Goal: Use online tool/utility: Utilize a website feature to perform a specific function

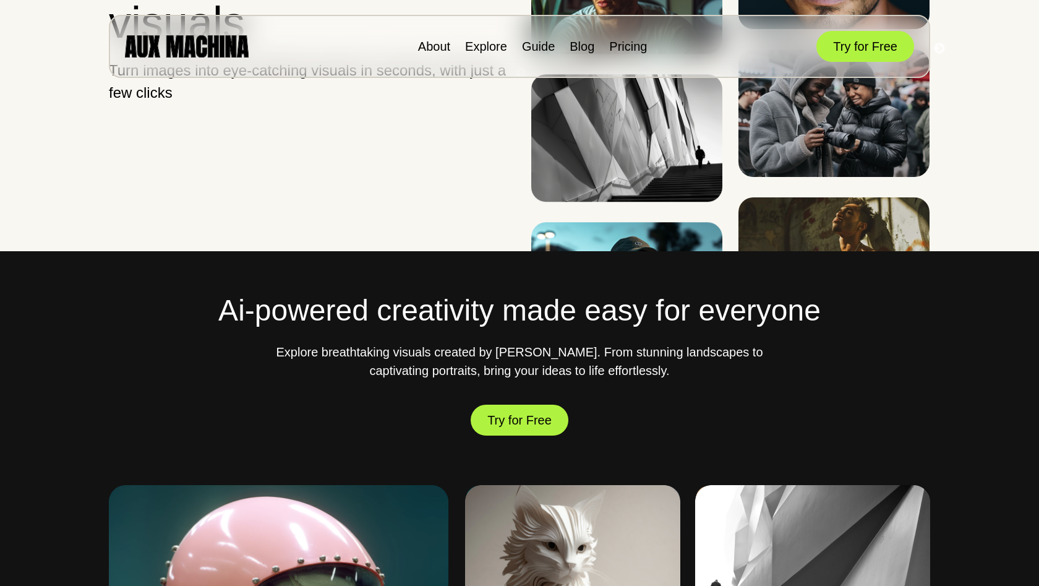
scroll to position [365, 0]
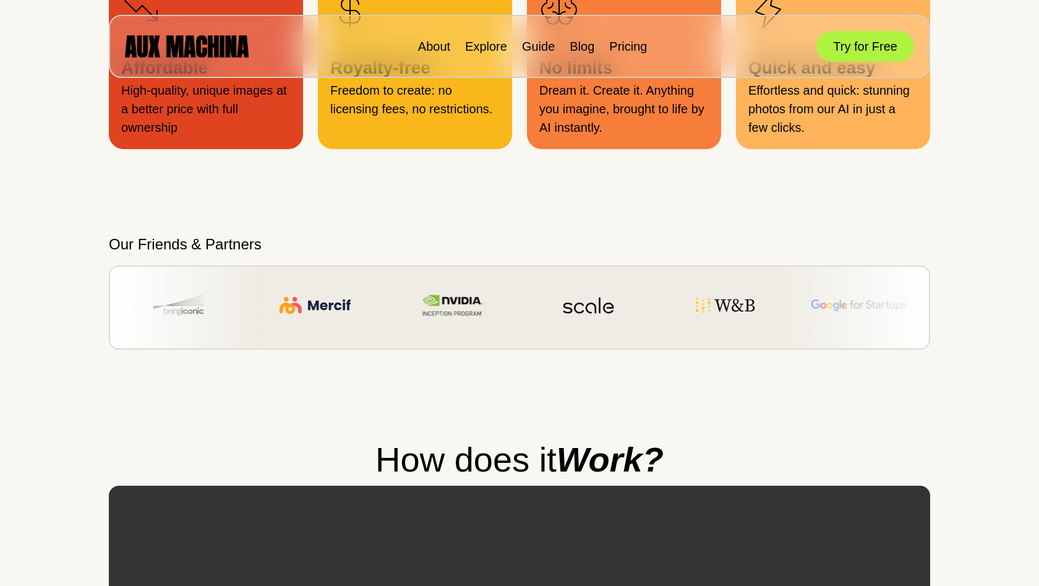
scroll to position [1726, 0]
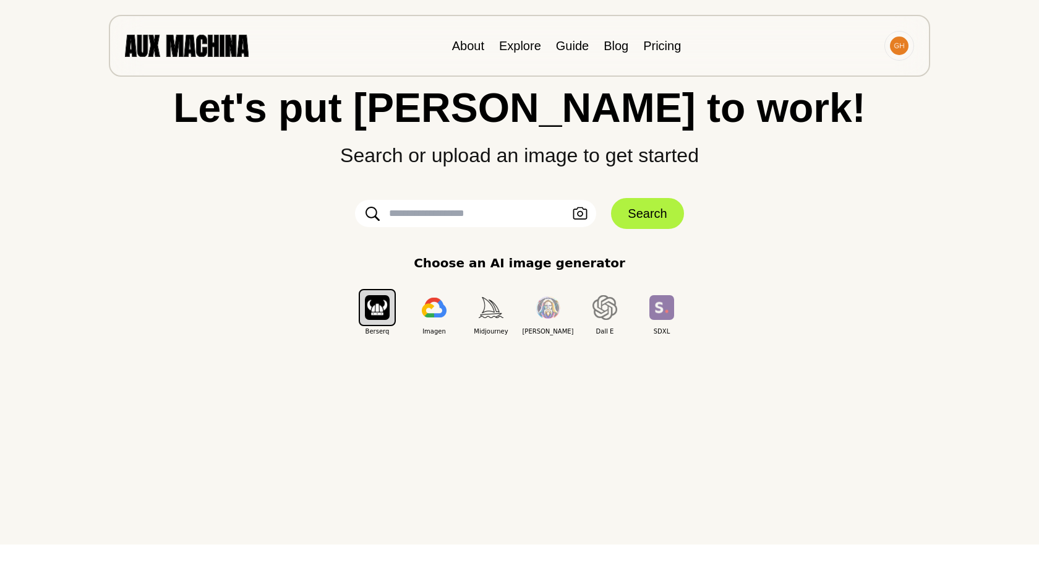
scroll to position [43, 0]
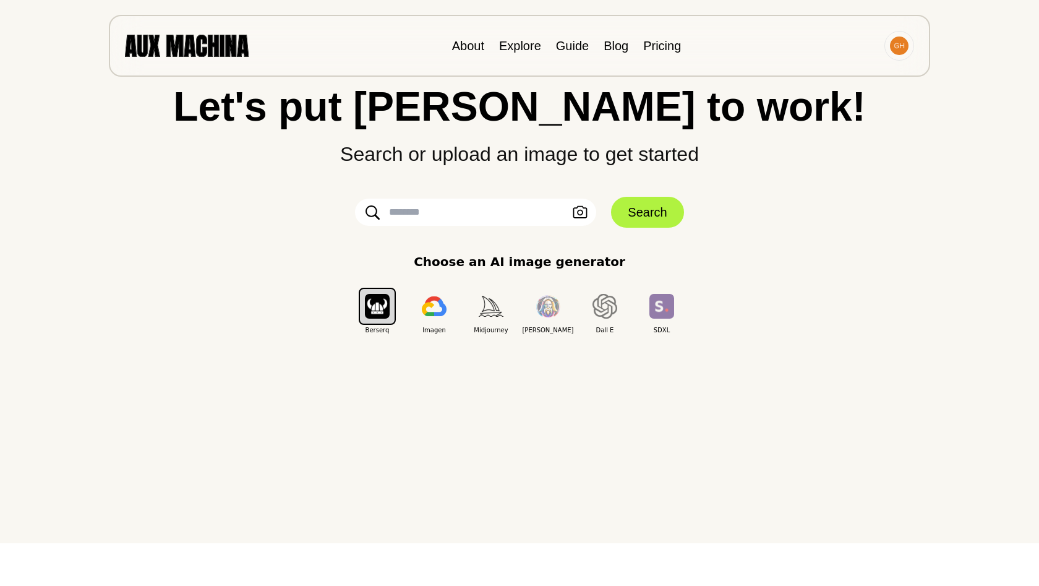
click at [468, 215] on input "text" at bounding box center [475, 212] width 241 height 27
type input "********"
click at [635, 212] on button "Search" at bounding box center [647, 212] width 72 height 31
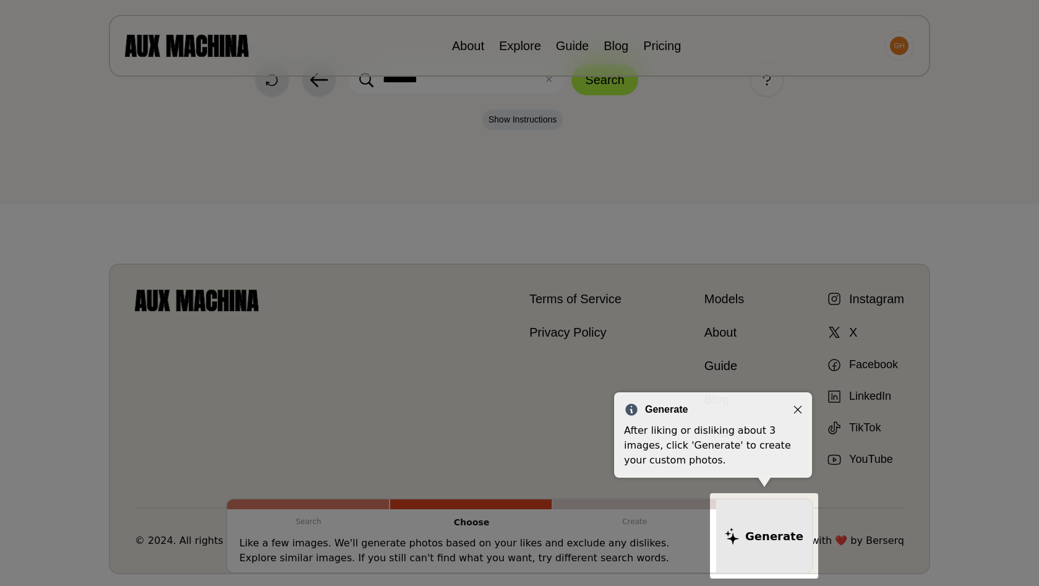
click at [796, 407] on icon "Close" at bounding box center [797, 409] width 9 height 9
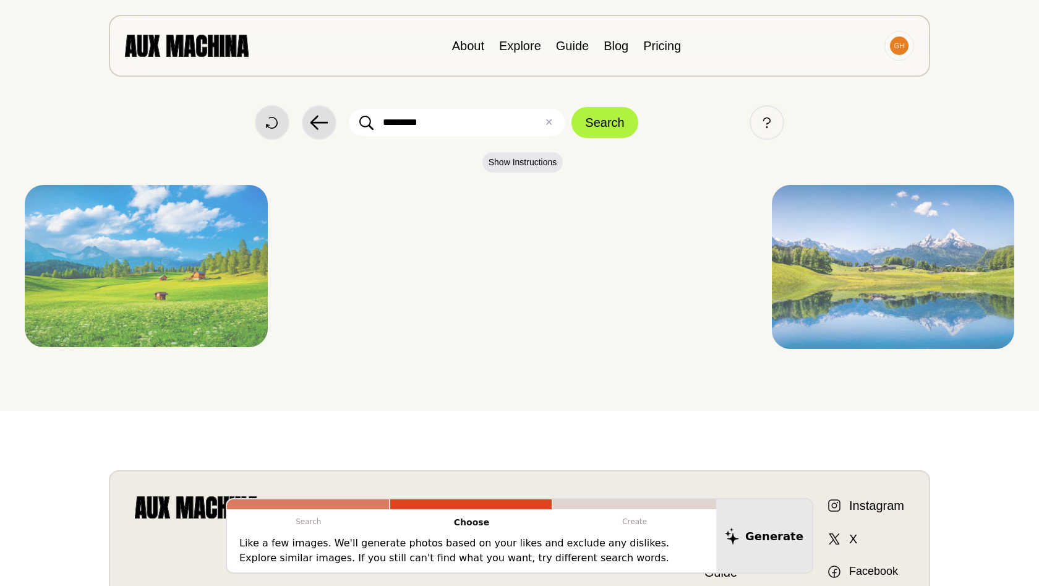
scroll to position [0, 0]
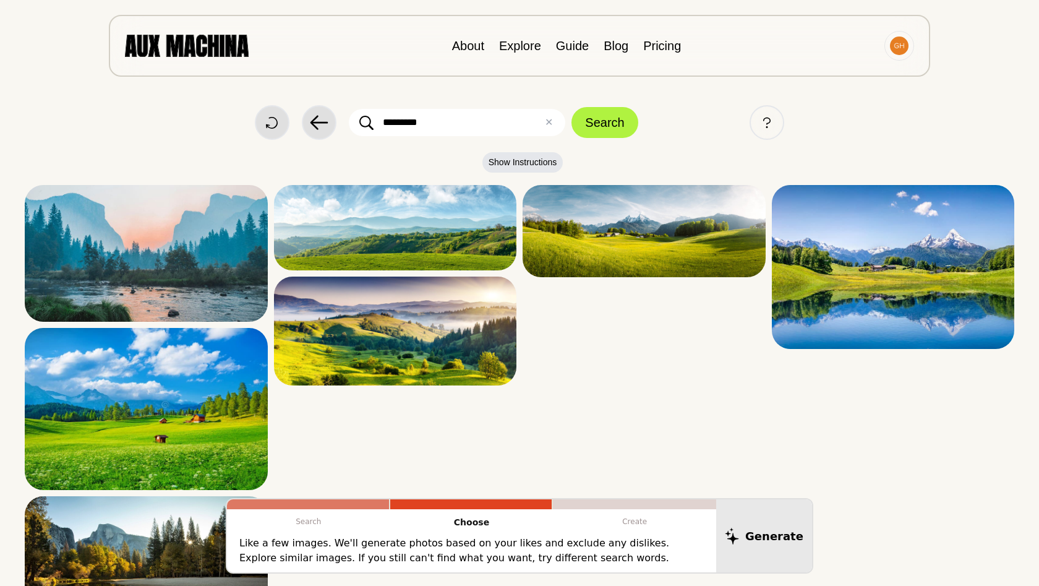
click at [508, 138] on div "Start Over Back ******** ✕ Clear Search Help" at bounding box center [519, 122] width 989 height 35
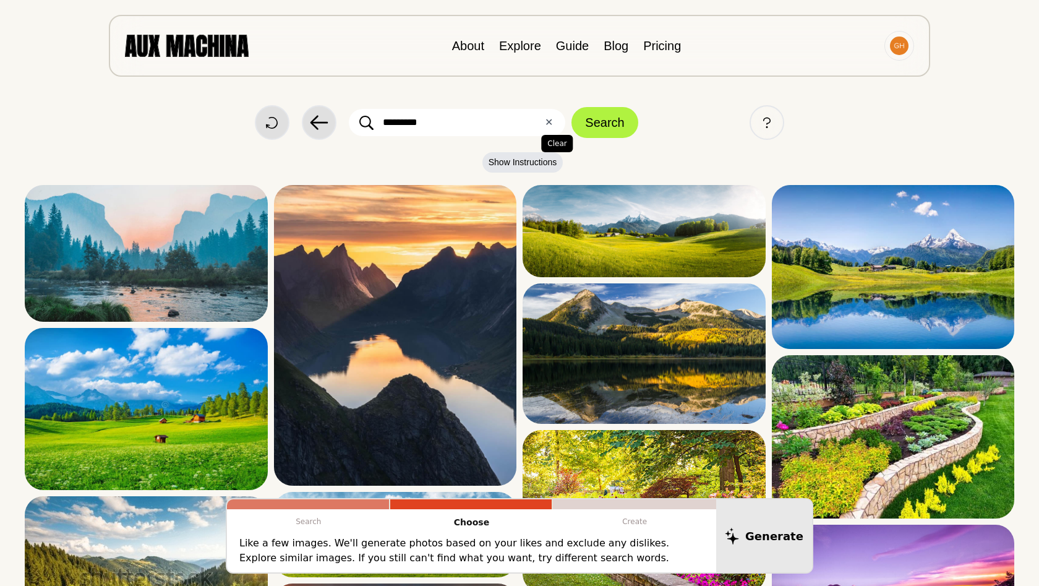
click at [550, 125] on button "✕ Clear" at bounding box center [549, 122] width 8 height 15
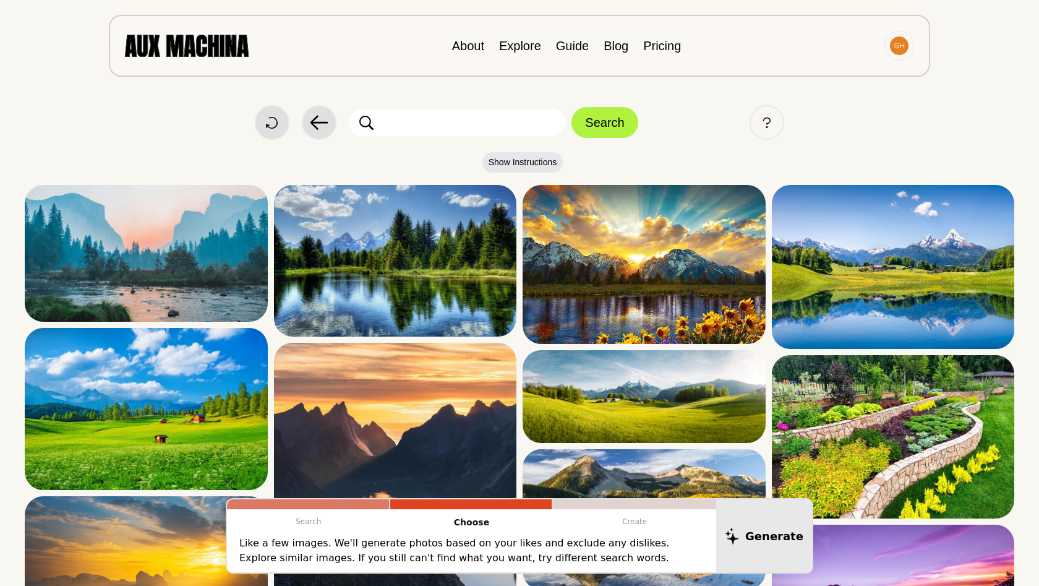
click at [550, 123] on input "text" at bounding box center [457, 122] width 216 height 27
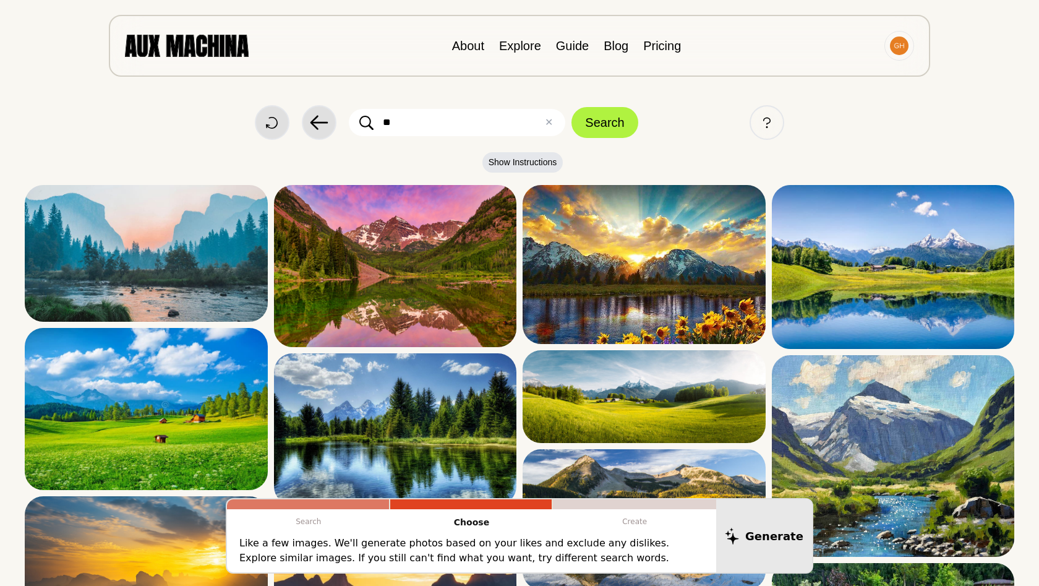
type input "*"
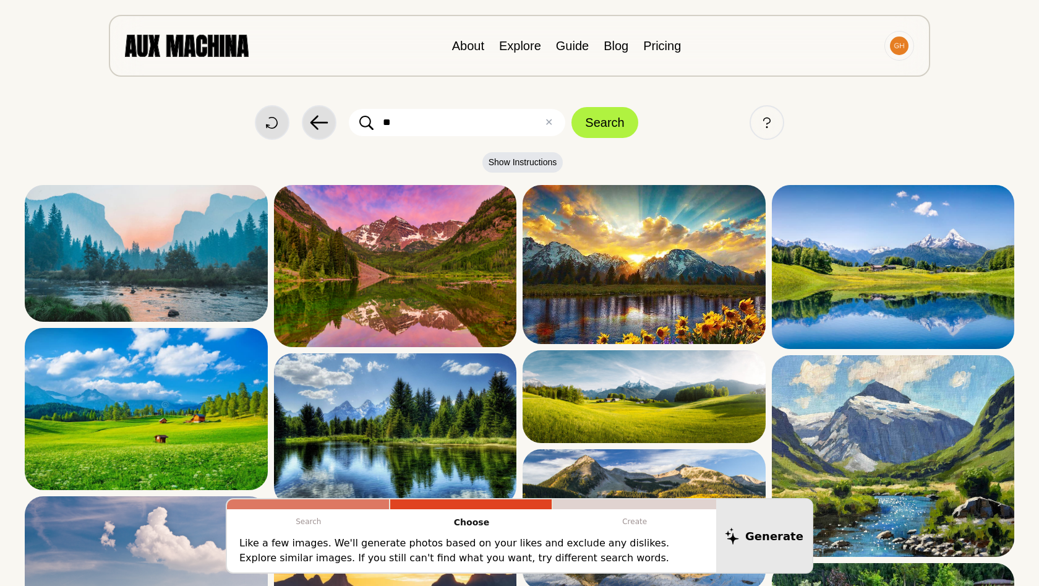
type input "*"
click at [531, 126] on input "**********" at bounding box center [457, 122] width 216 height 27
paste input "**"
type input "**********"
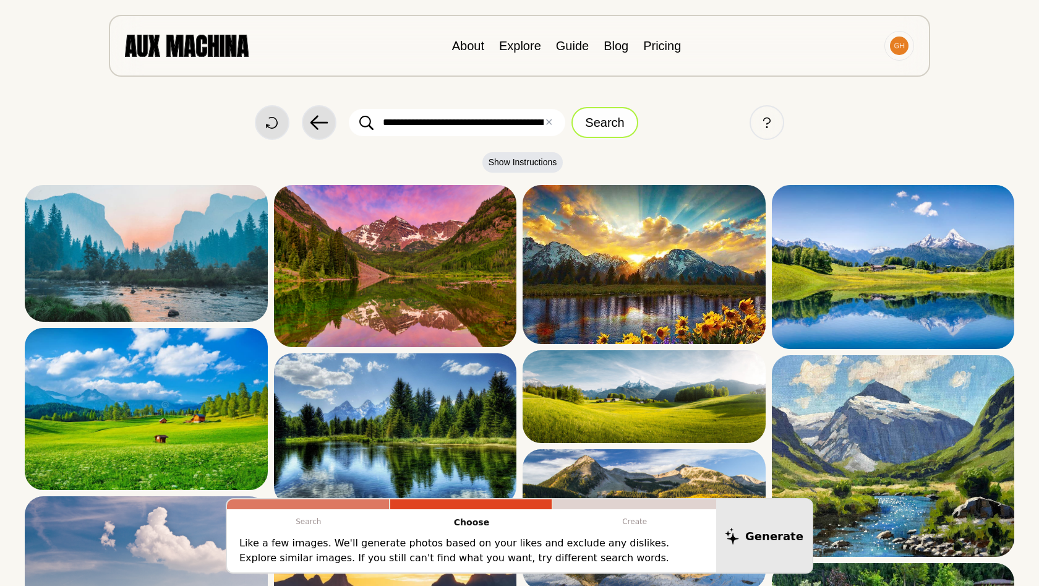
click at [597, 135] on button "Search" at bounding box center [604, 122] width 66 height 31
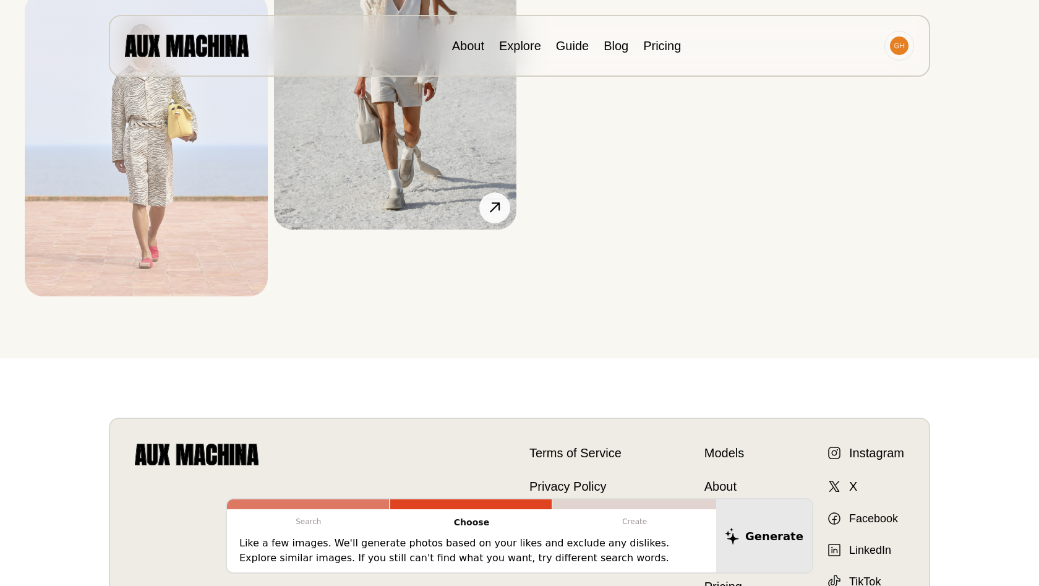
scroll to position [3041, 0]
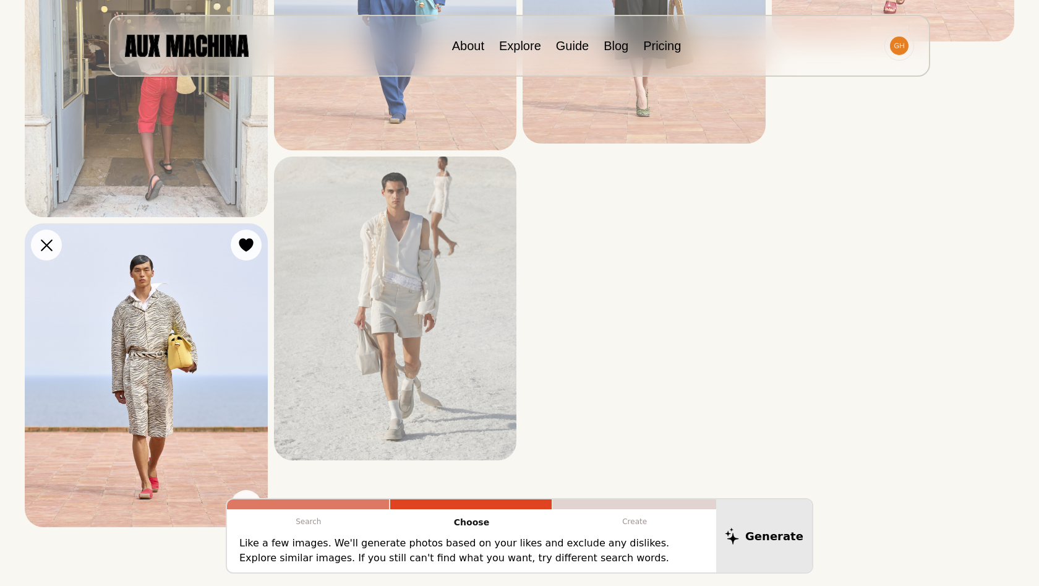
click at [151, 391] on img at bounding box center [146, 375] width 243 height 304
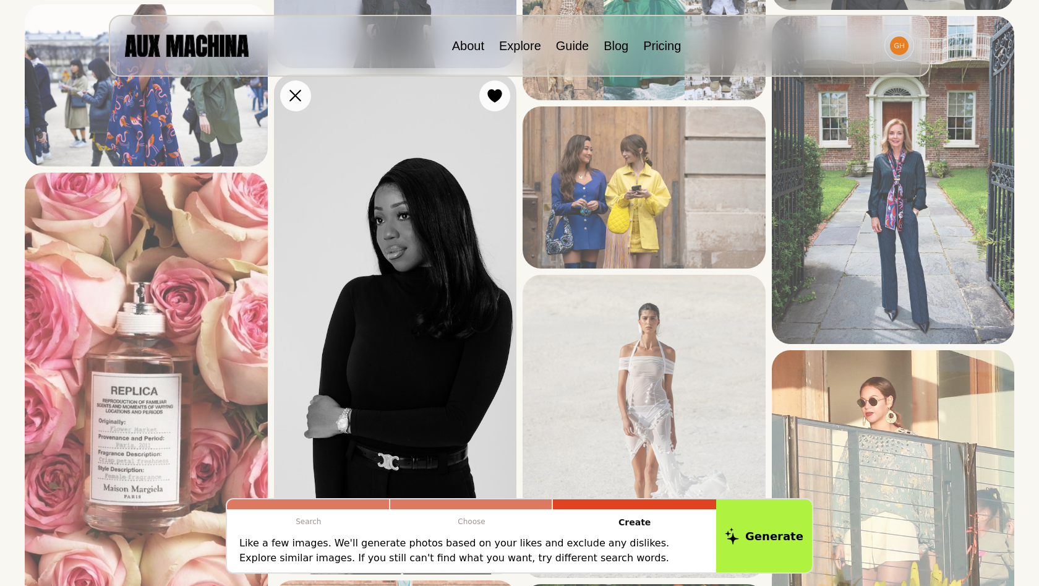
scroll to position [933, 0]
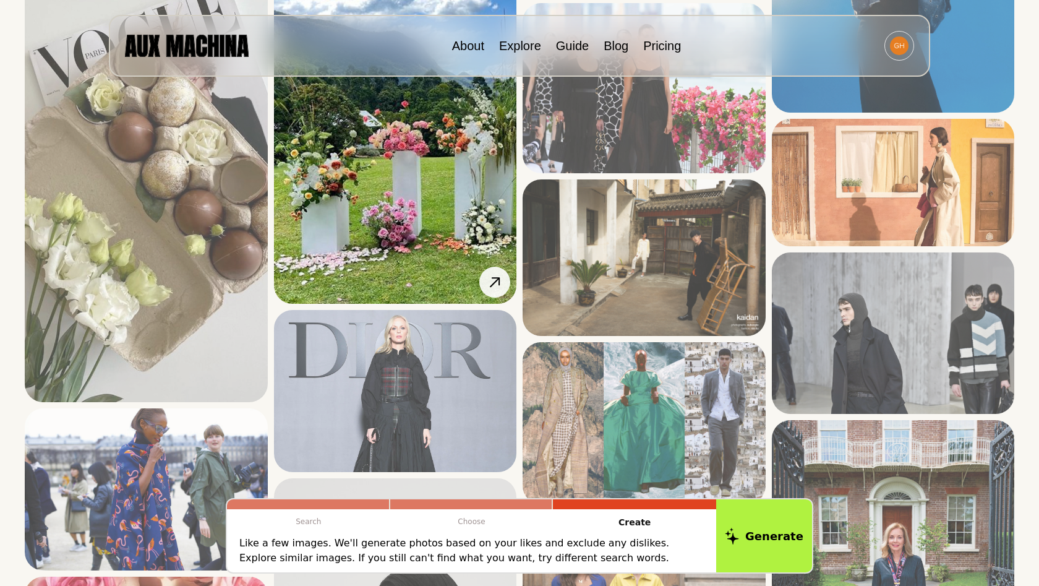
click at [404, 161] on img at bounding box center [395, 87] width 243 height 432
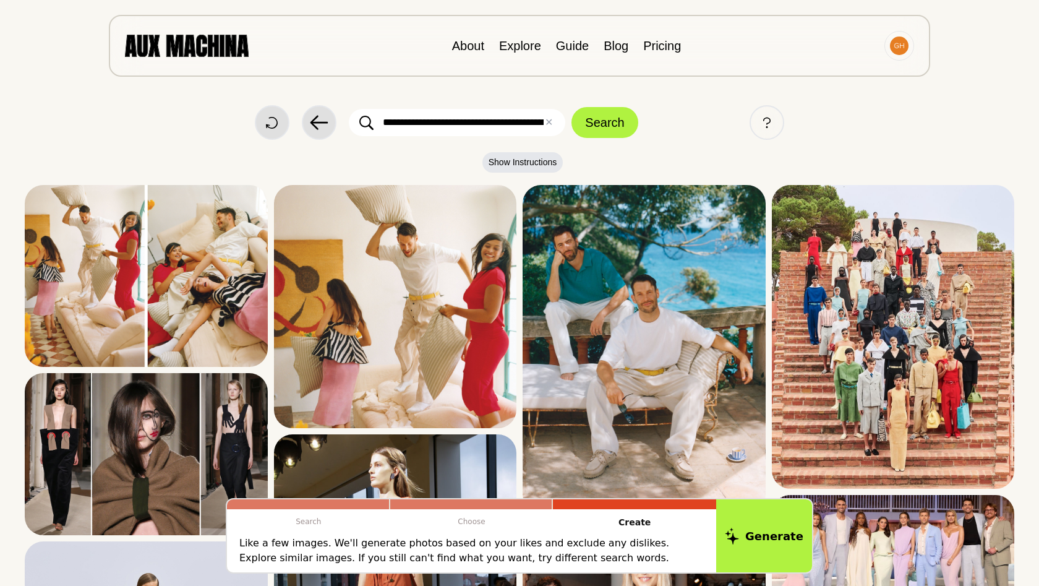
scroll to position [0, 0]
click at [547, 127] on button "✕ Clear" at bounding box center [549, 122] width 8 height 15
click at [513, 130] on input "text" at bounding box center [457, 122] width 216 height 27
click at [605, 122] on button "Search" at bounding box center [604, 122] width 66 height 31
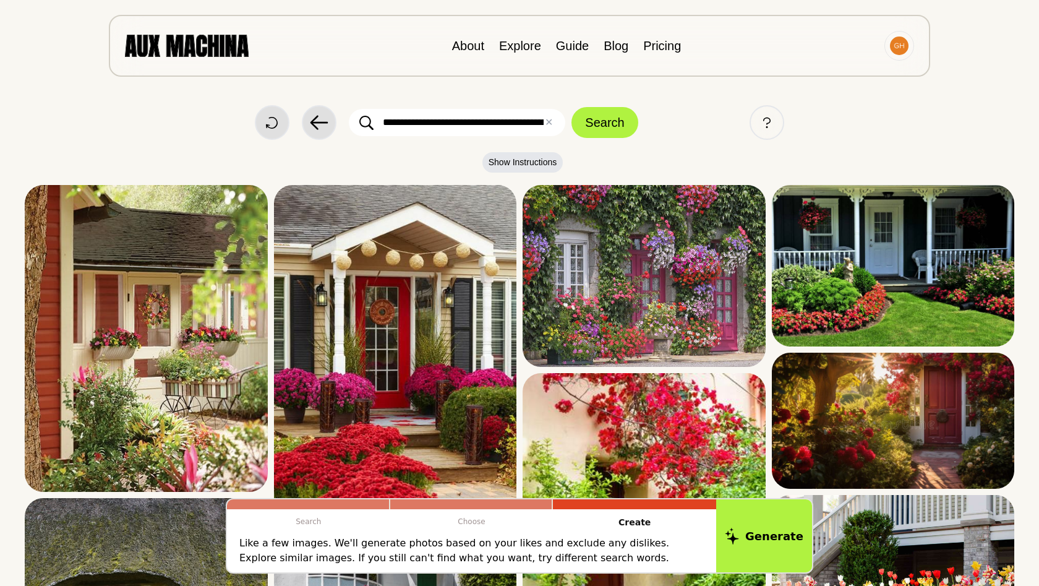
type input "**********"
click at [605, 122] on button "Search" at bounding box center [604, 122] width 66 height 31
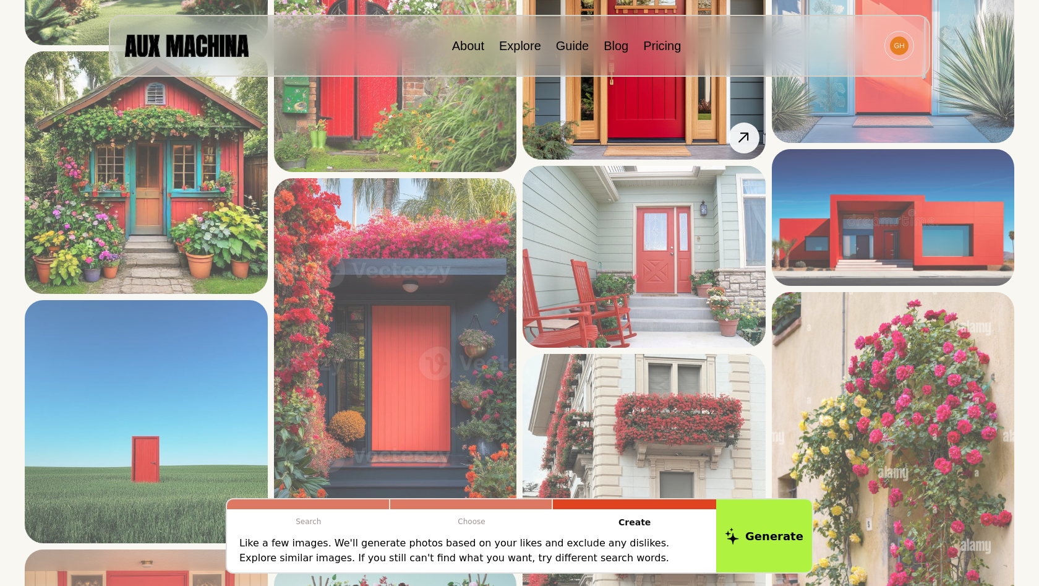
scroll to position [1815, 0]
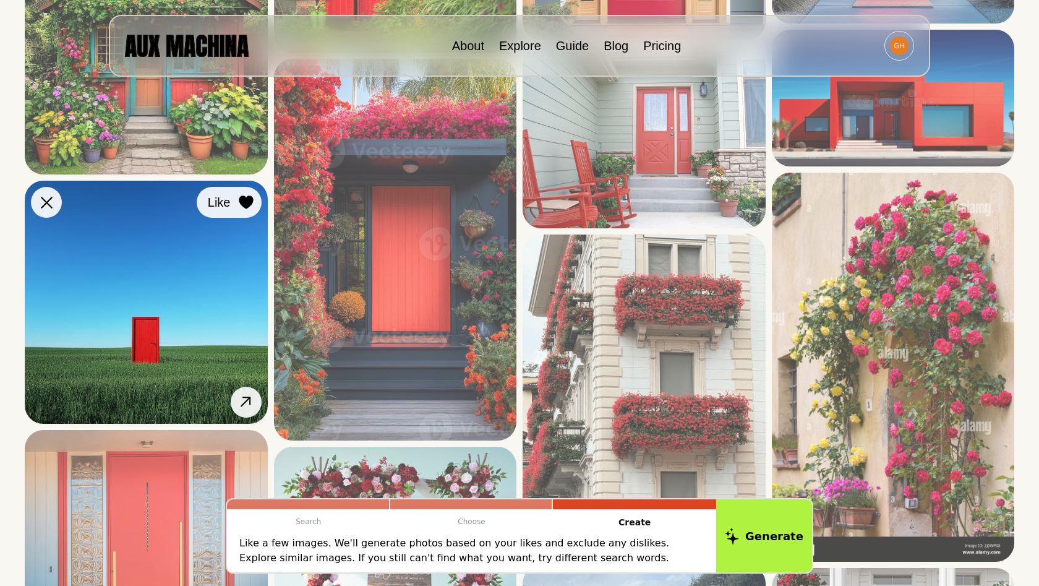
click at [243, 206] on icon at bounding box center [246, 202] width 14 height 14
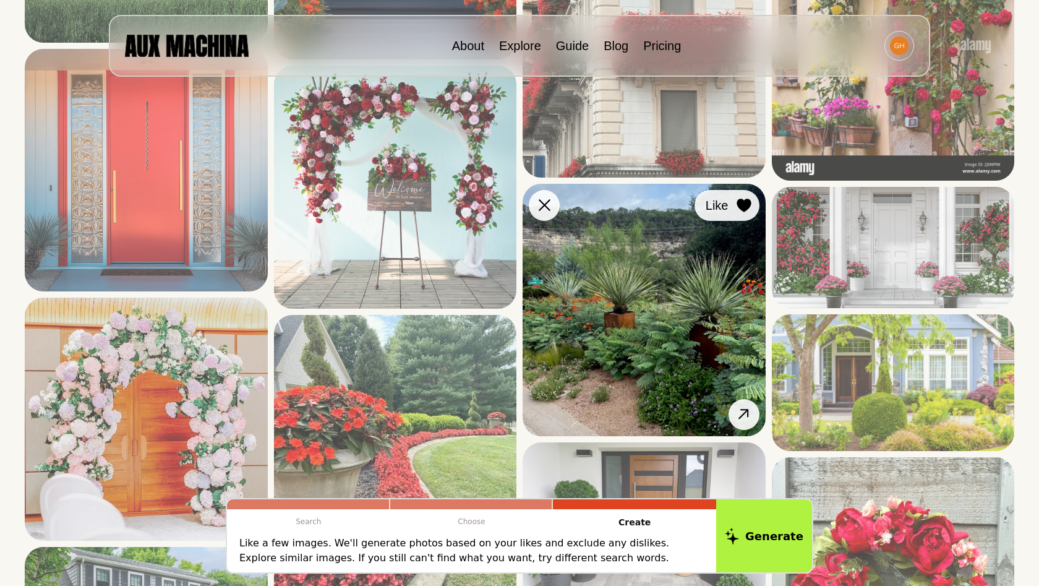
click at [738, 207] on icon at bounding box center [744, 206] width 14 height 14
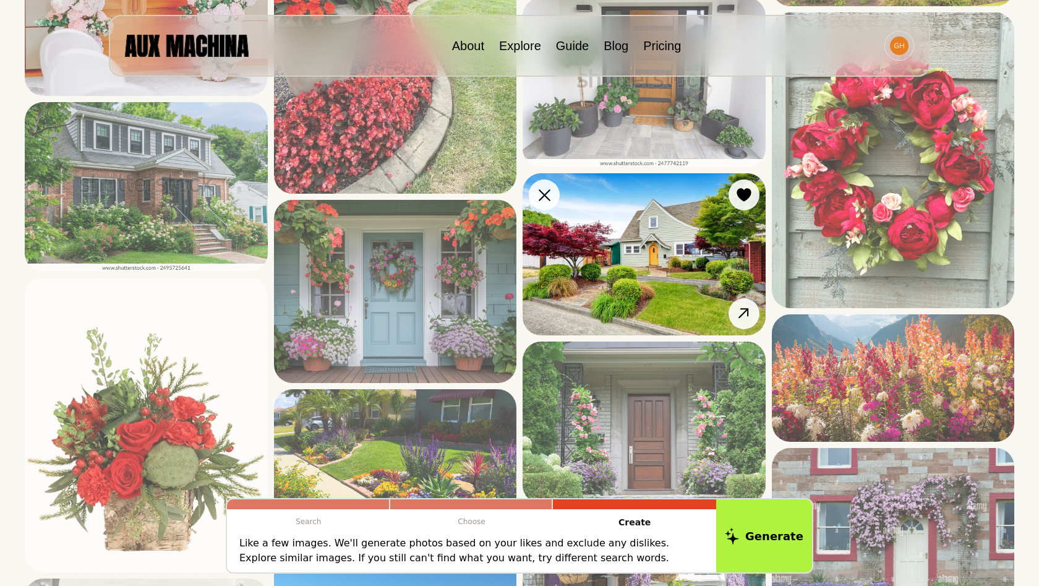
scroll to position [2901, 0]
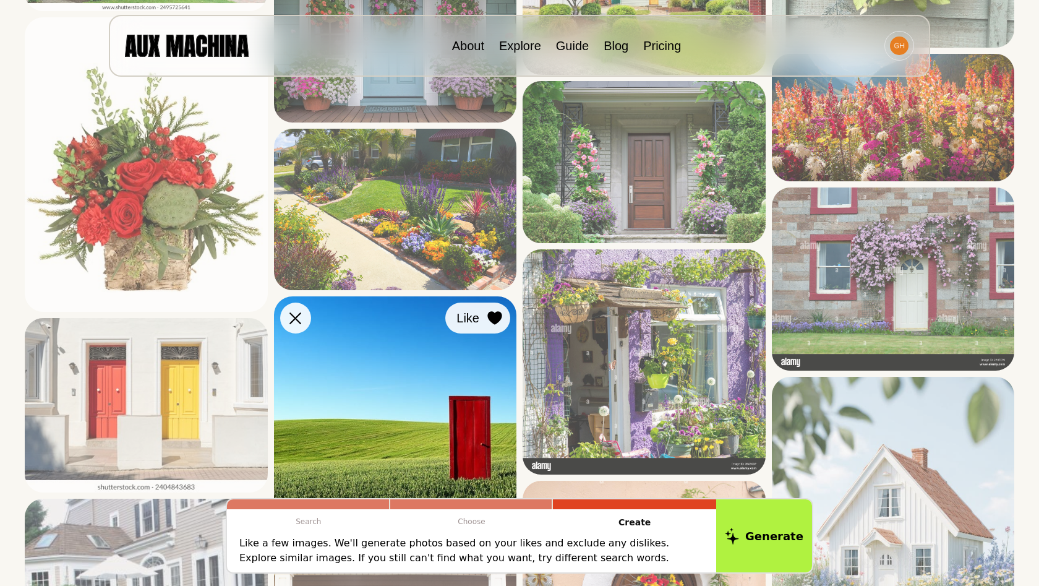
click at [498, 318] on icon at bounding box center [494, 318] width 14 height 14
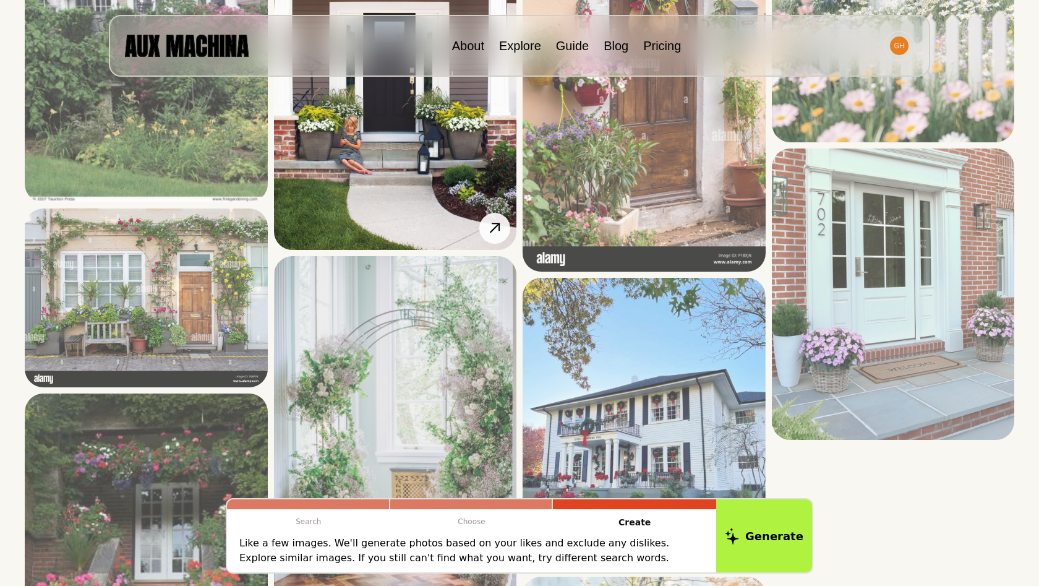
scroll to position [3736, 0]
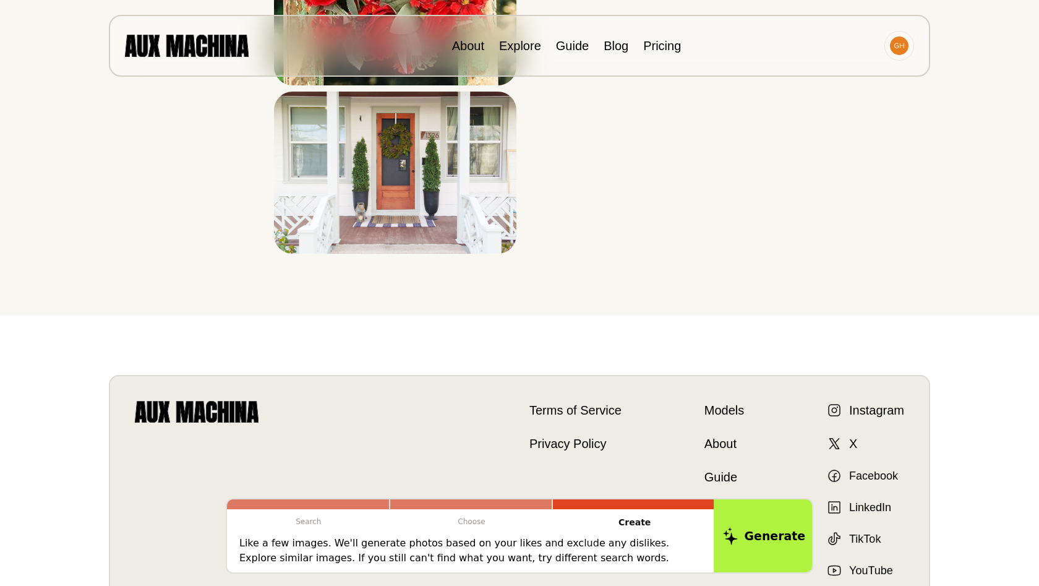
click at [787, 558] on button "Generate" at bounding box center [764, 535] width 101 height 77
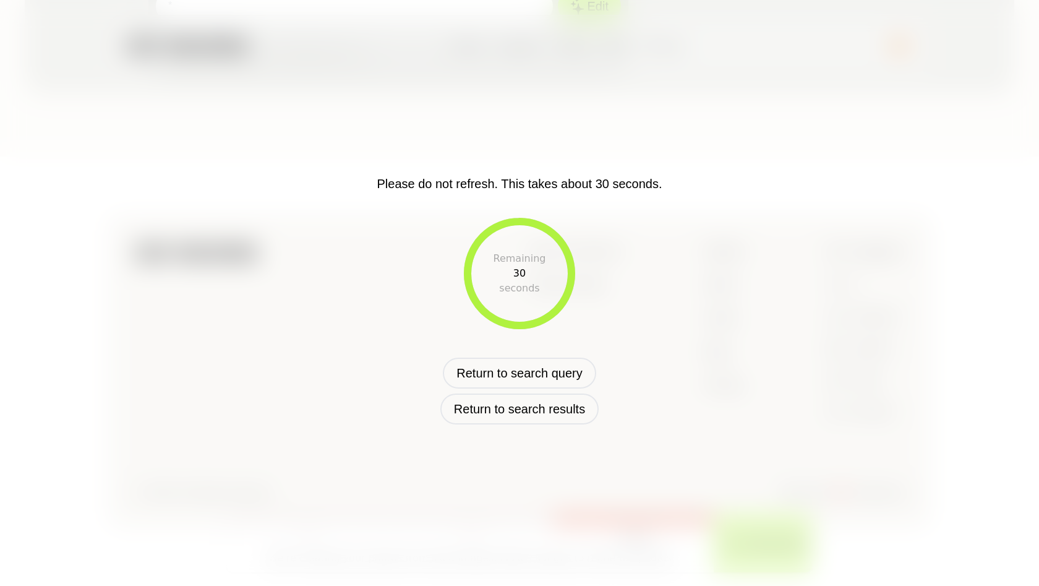
scroll to position [346, 0]
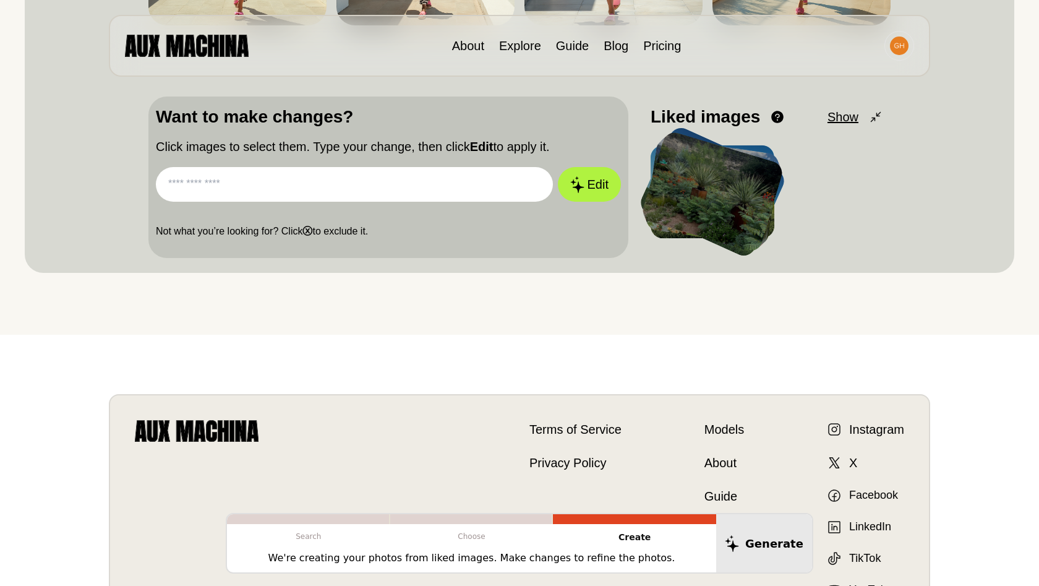
click at [842, 121] on span "Show" at bounding box center [842, 117] width 31 height 19
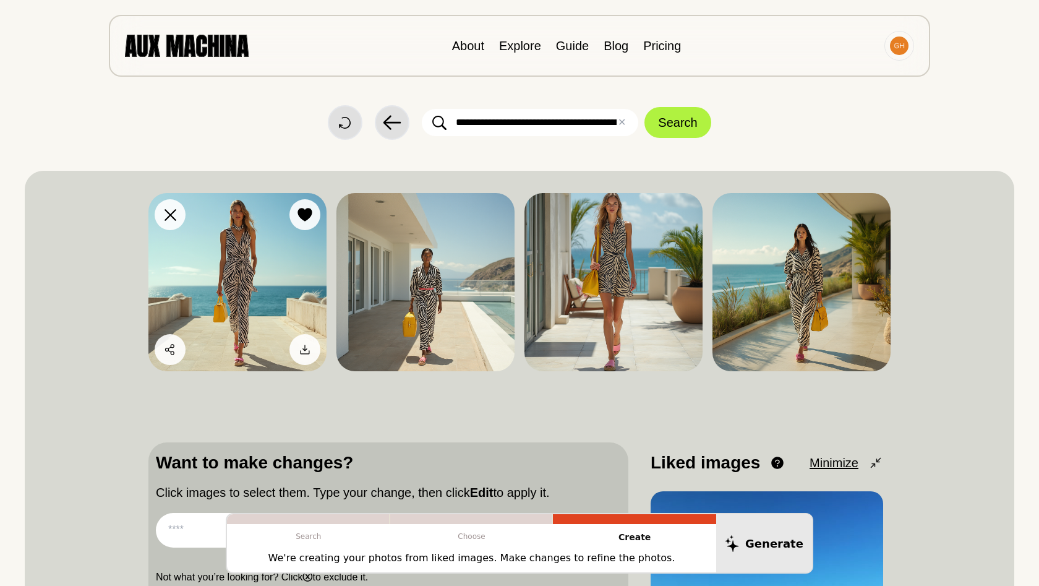
scroll to position [0, 0]
click at [170, 207] on div at bounding box center [170, 214] width 19 height 19
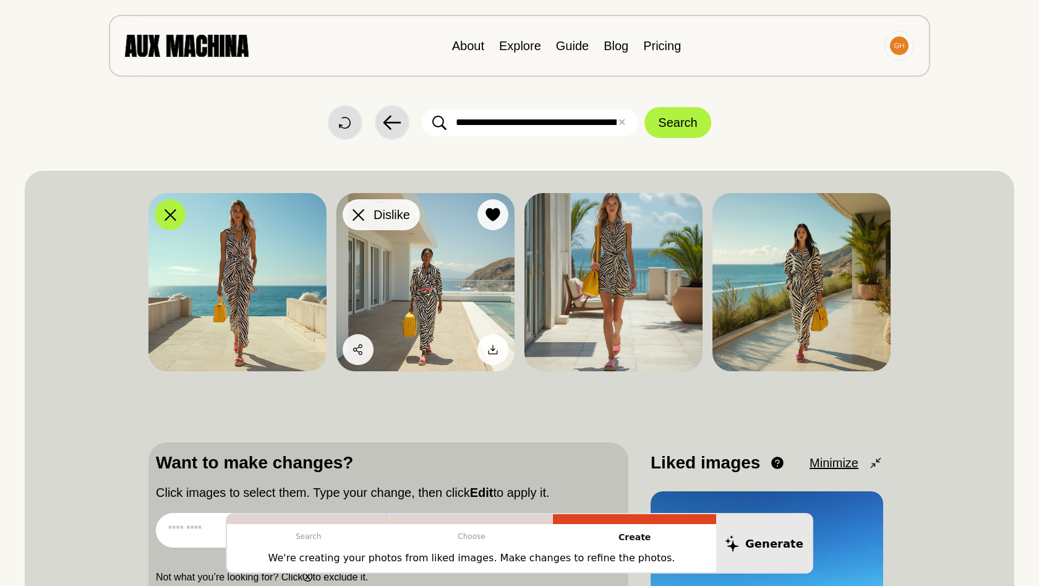
click at [348, 215] on button "Dislike" at bounding box center [381, 214] width 77 height 31
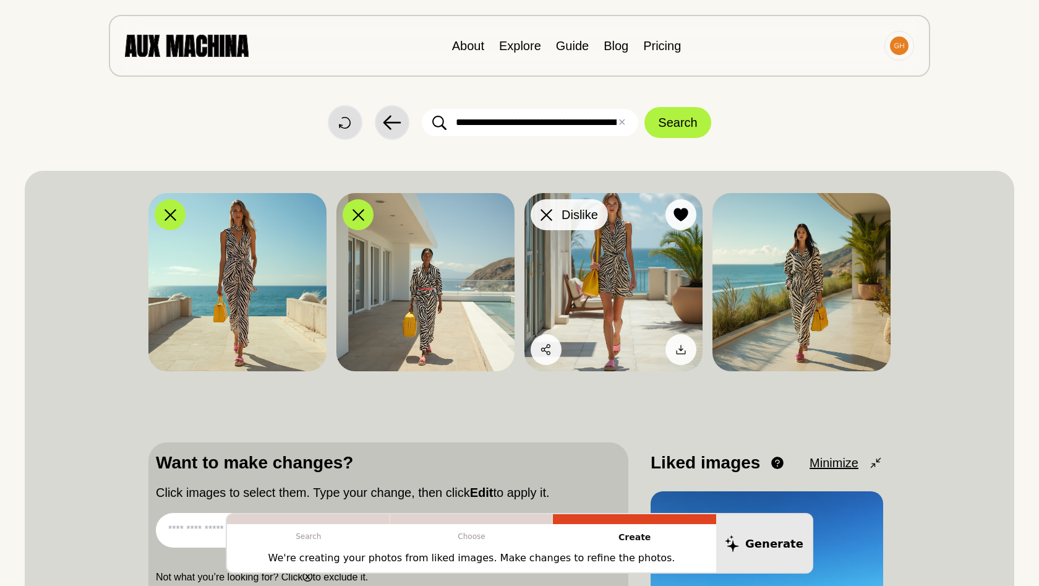
click at [547, 215] on icon at bounding box center [547, 215] width 12 height 12
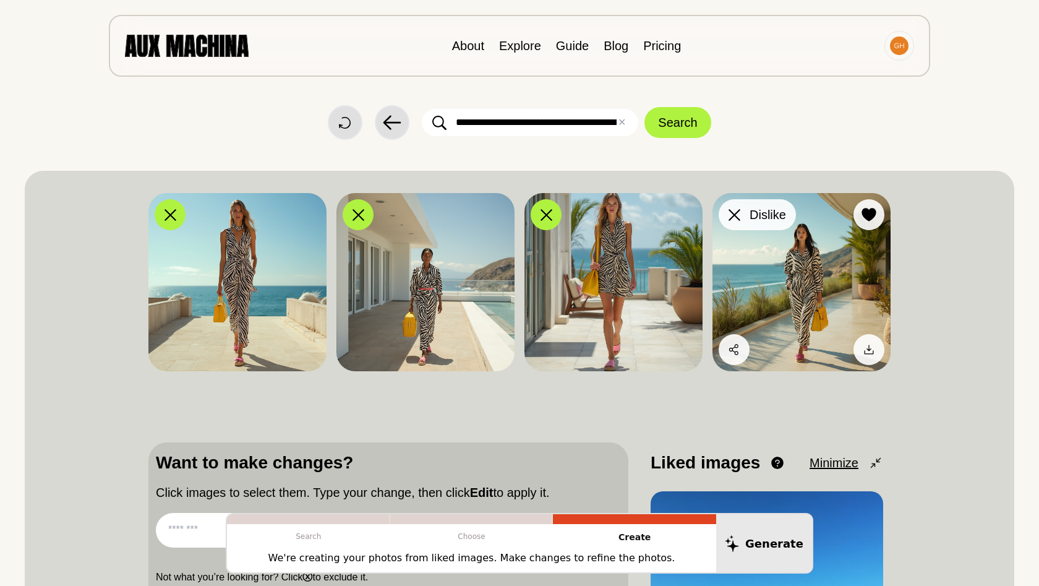
click at [727, 210] on div at bounding box center [734, 214] width 19 height 19
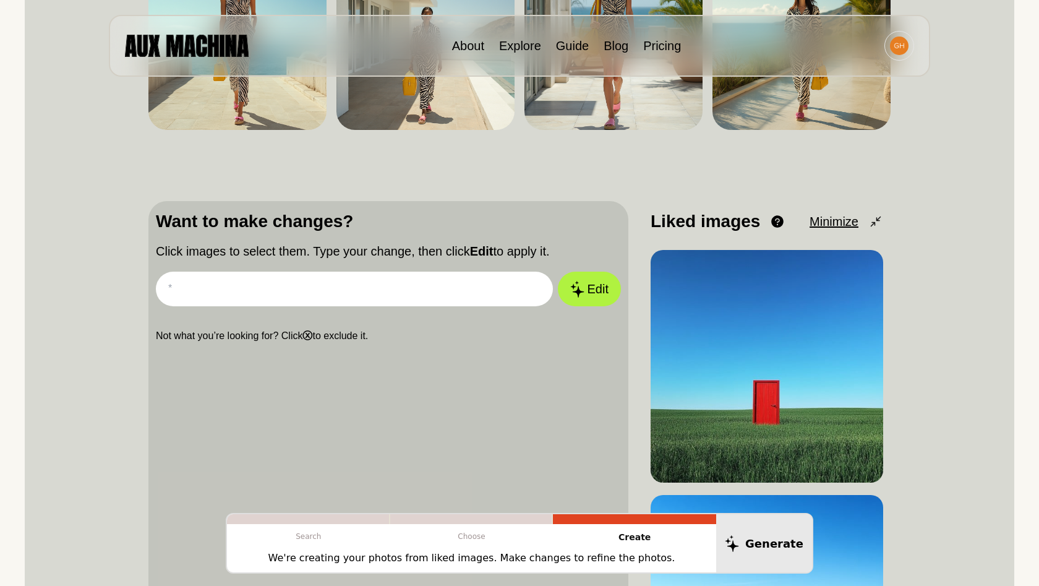
scroll to position [246, 0]
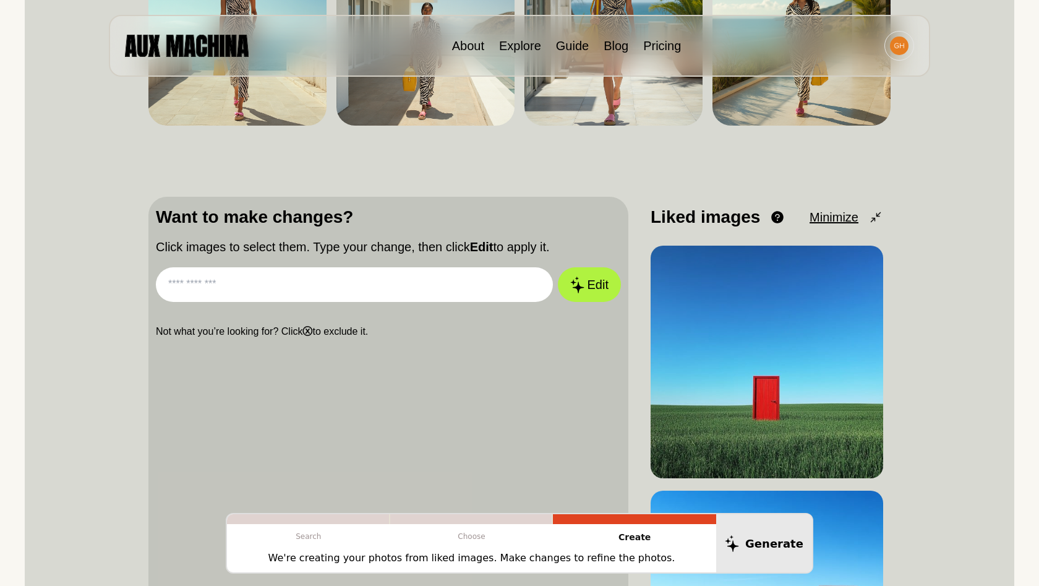
click at [477, 288] on input "text" at bounding box center [354, 284] width 397 height 35
type input "**********"
click at [589, 284] on button "Edit" at bounding box center [589, 284] width 63 height 35
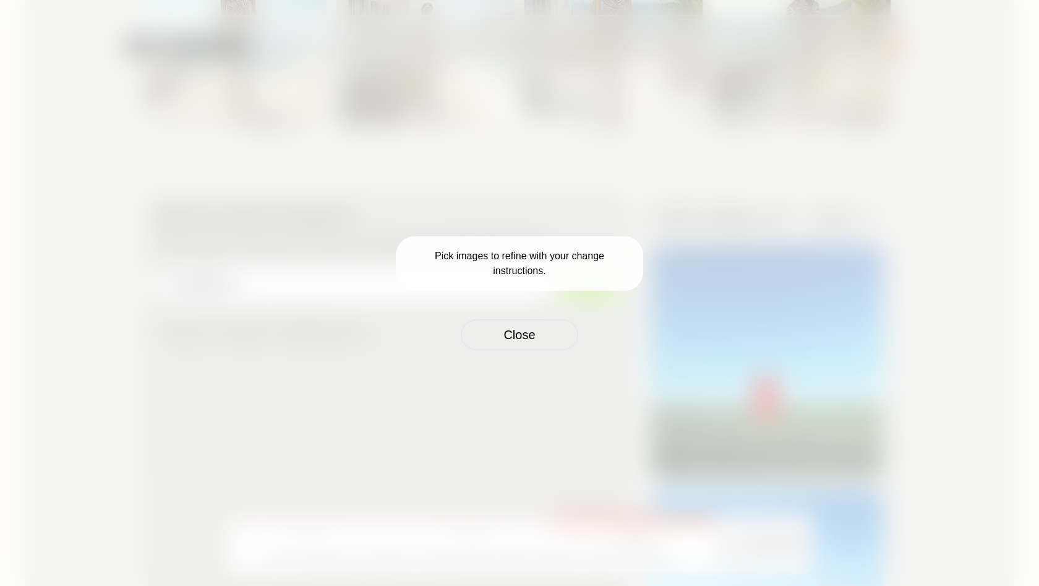
click at [479, 350] on div "Pick images to refine with your change instructions. Close" at bounding box center [519, 293] width 1039 height 586
click at [487, 334] on button "Close" at bounding box center [520, 334] width 118 height 31
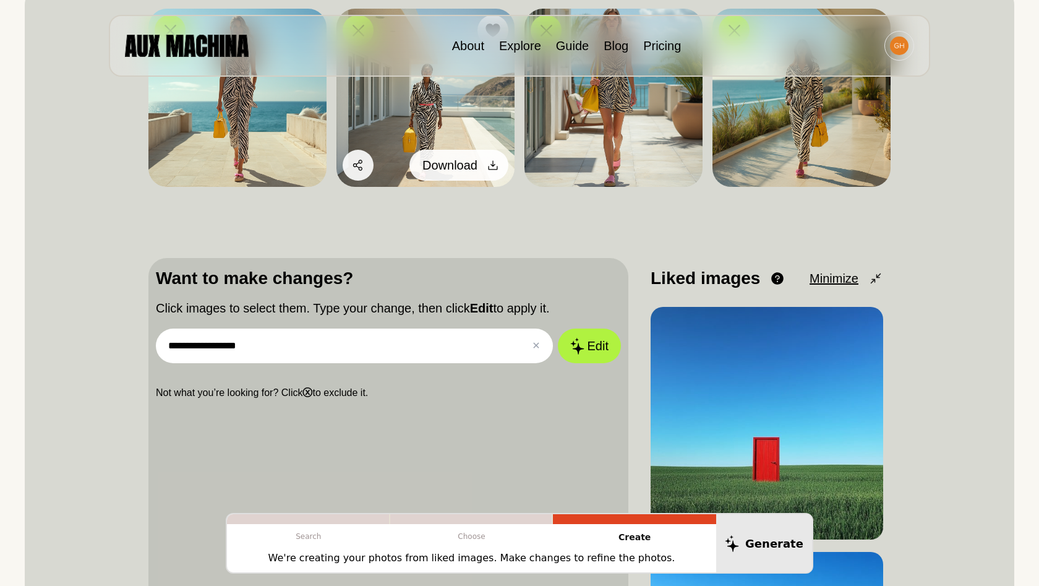
scroll to position [247, 0]
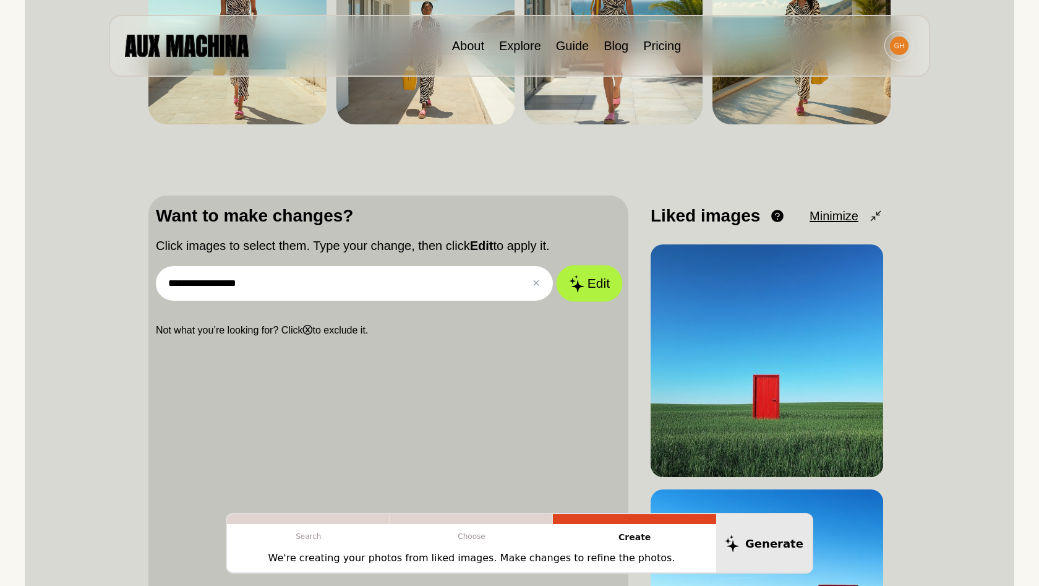
click at [592, 280] on button "Edit" at bounding box center [589, 283] width 67 height 36
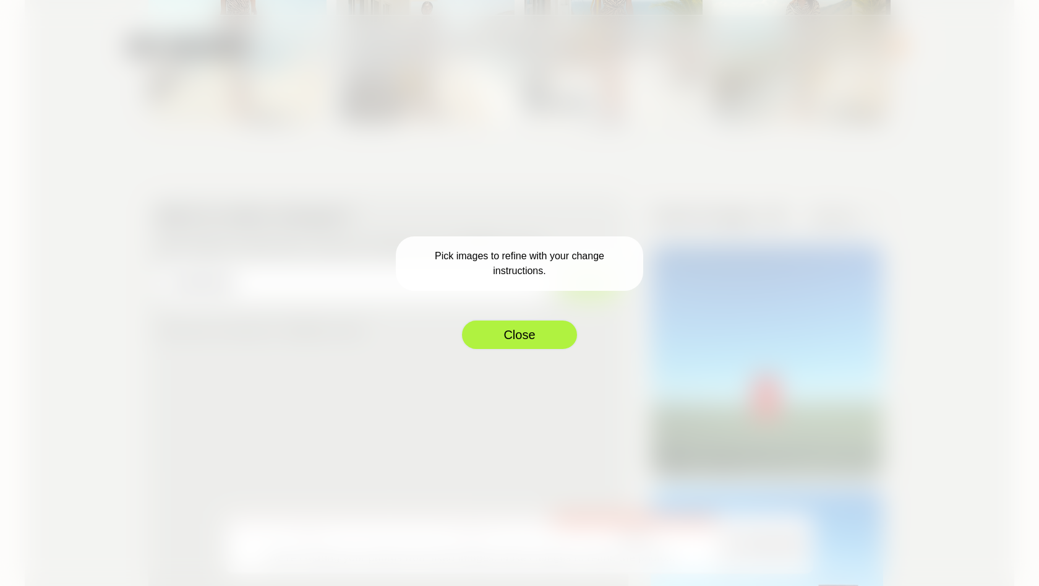
click at [516, 327] on button "Close" at bounding box center [520, 334] width 118 height 31
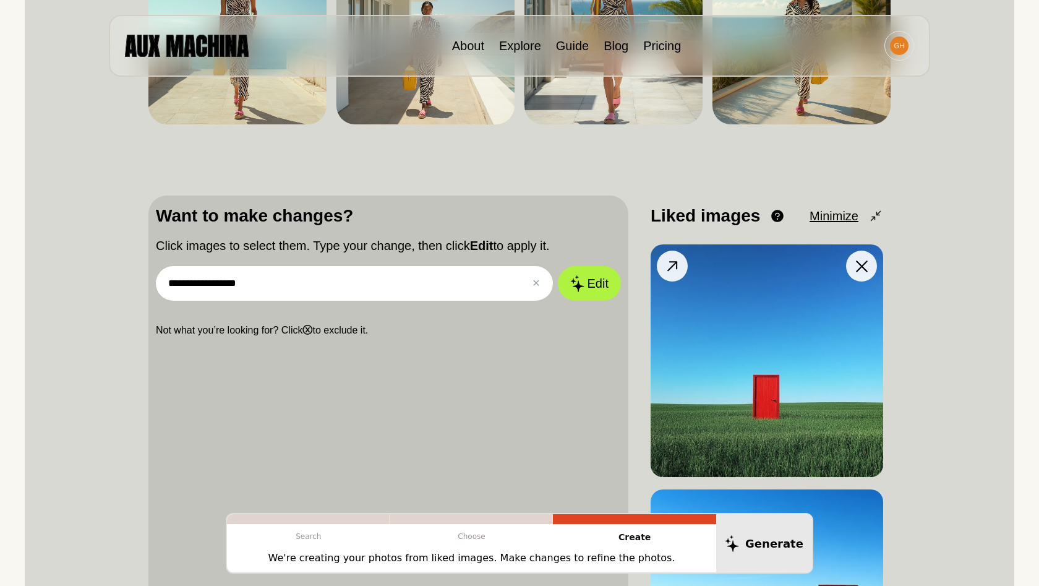
click at [675, 259] on icon at bounding box center [673, 266] width 18 height 18
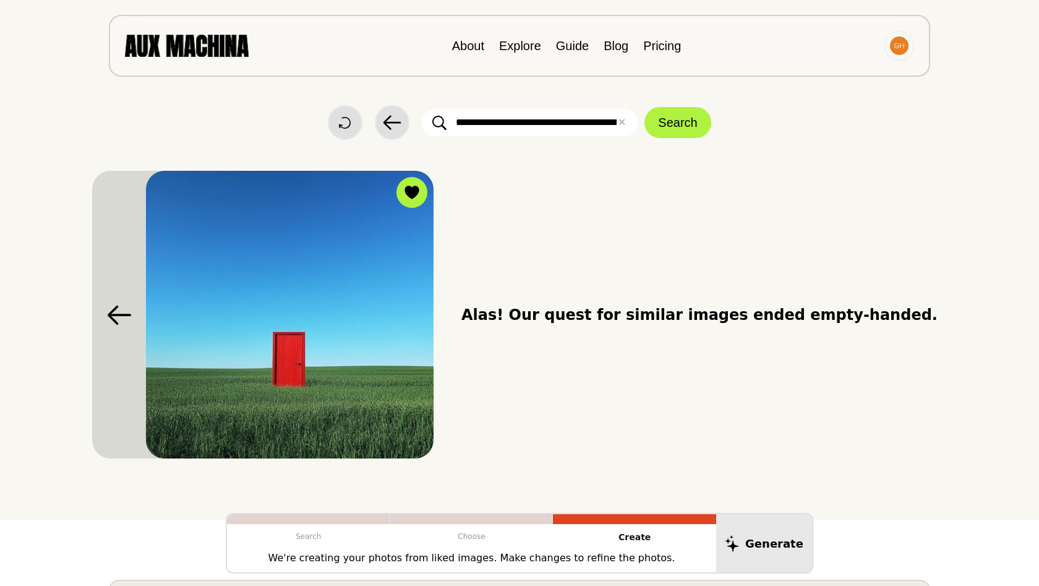
scroll to position [0, 0]
click at [335, 390] on img at bounding box center [290, 315] width 288 height 288
click at [121, 317] on icon at bounding box center [119, 315] width 25 height 20
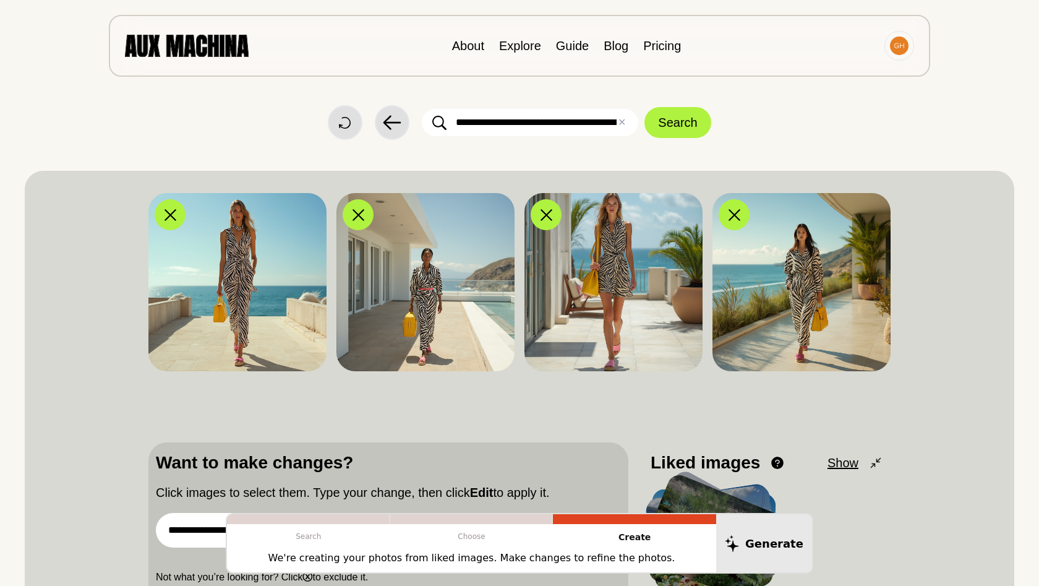
scroll to position [317, 0]
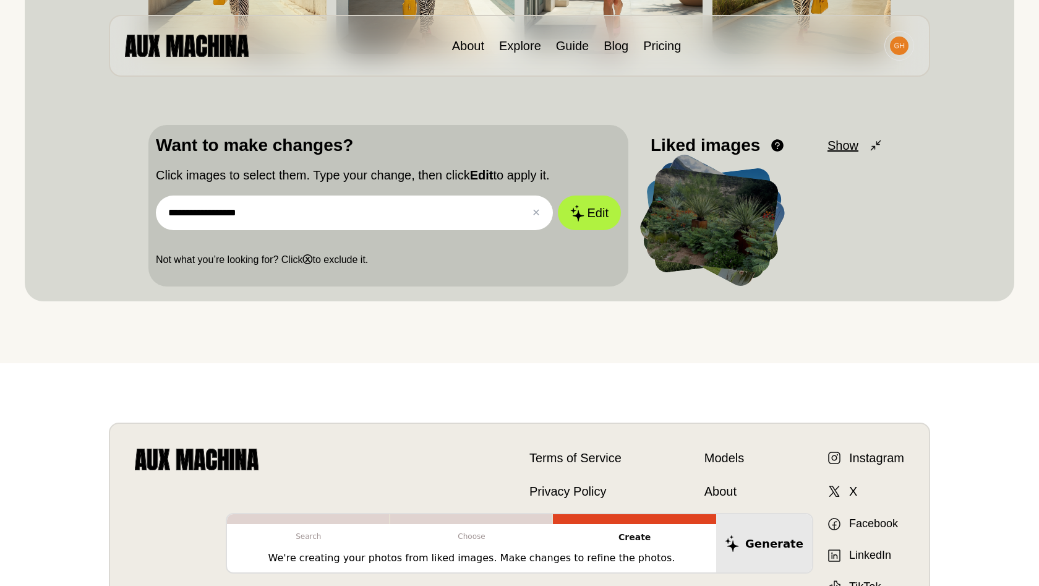
click at [847, 145] on span "Show" at bounding box center [842, 145] width 31 height 19
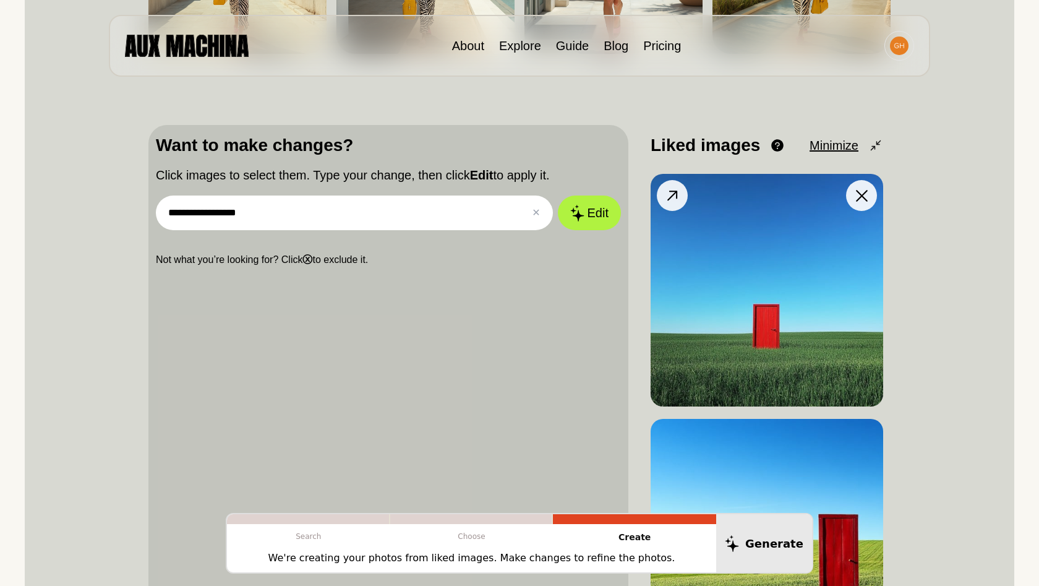
click at [764, 300] on img at bounding box center [767, 290] width 233 height 233
click at [677, 198] on icon at bounding box center [672, 195] width 10 height 10
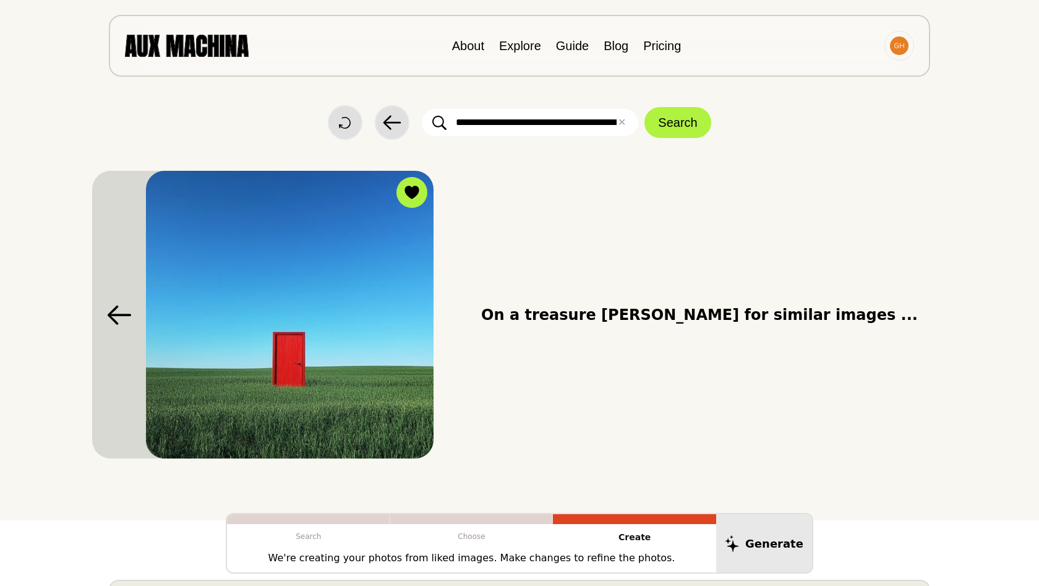
scroll to position [0, 0]
click at [116, 312] on icon at bounding box center [119, 315] width 25 height 20
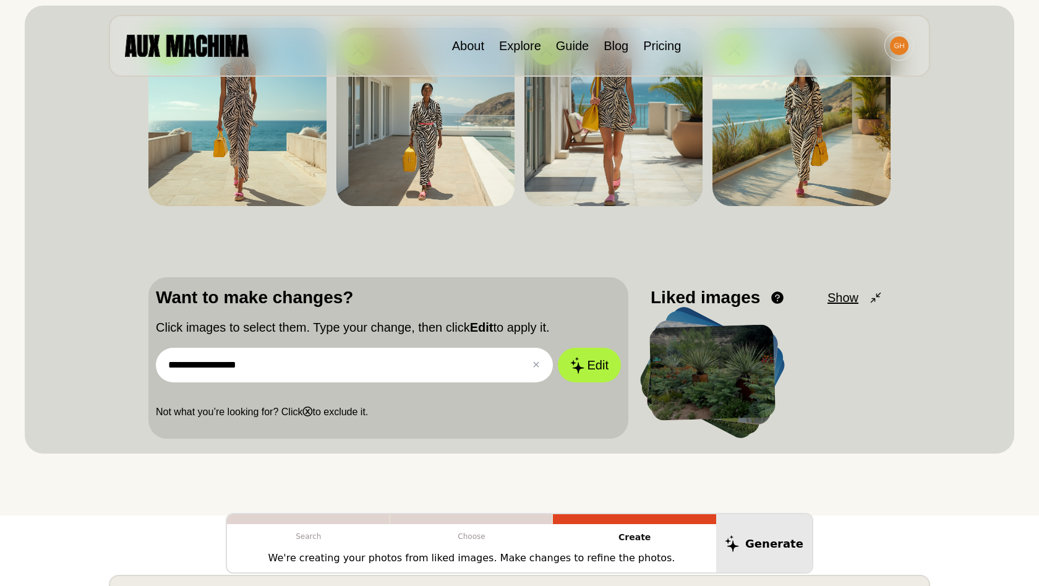
scroll to position [200, 0]
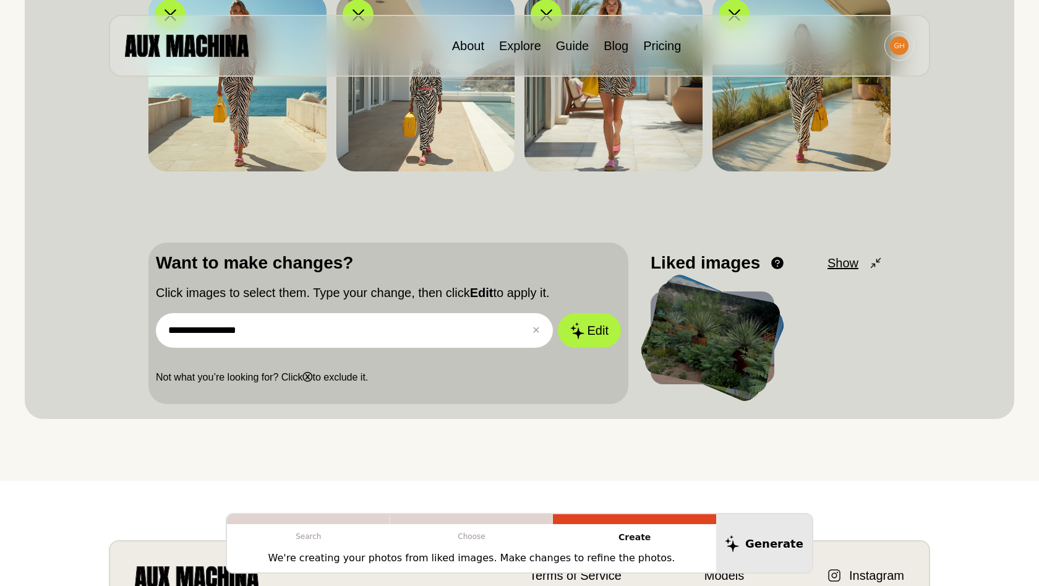
click at [851, 264] on span "Show" at bounding box center [842, 263] width 31 height 19
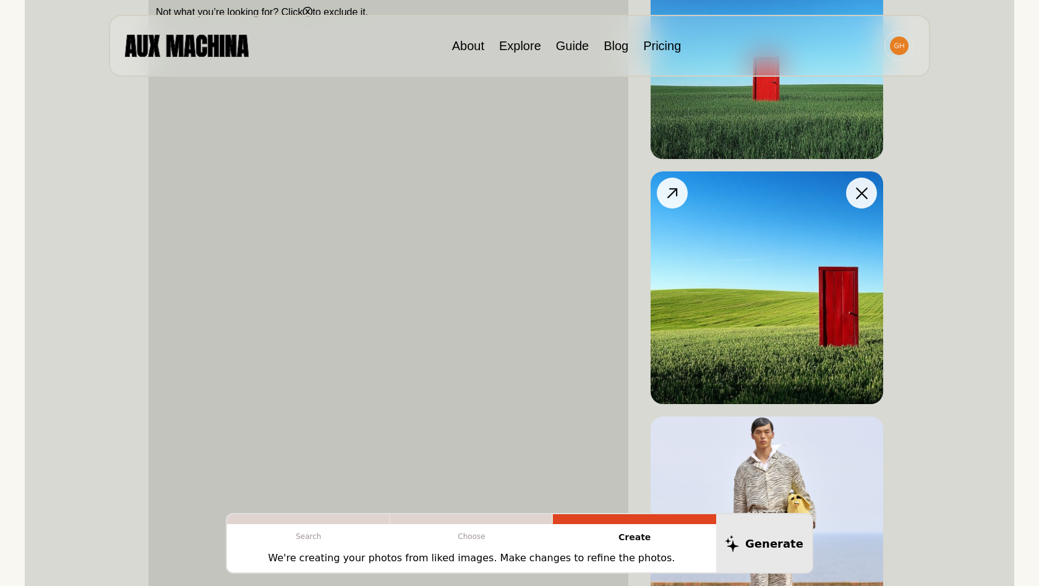
scroll to position [1187, 0]
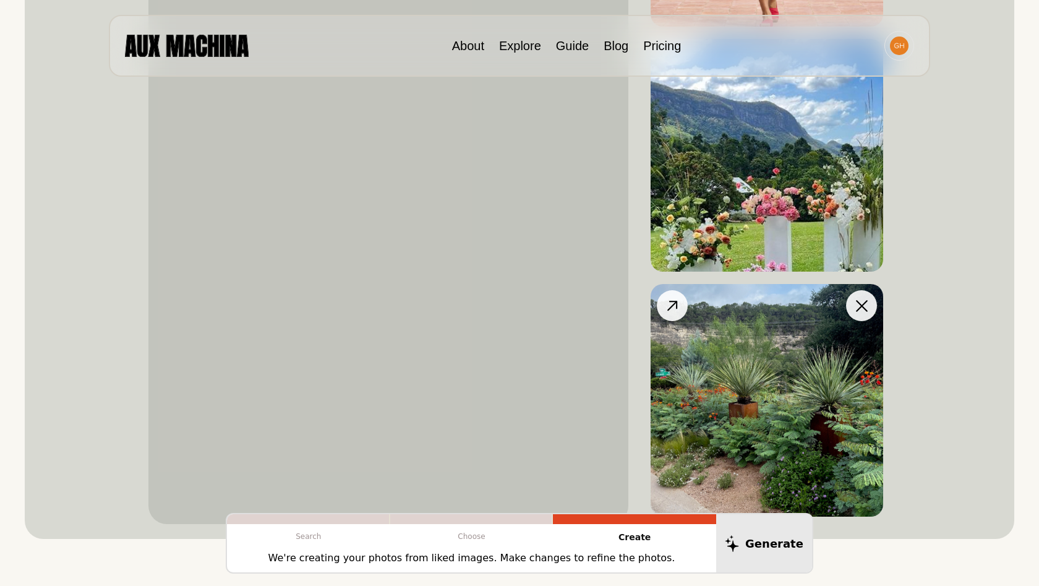
click at [843, 331] on img at bounding box center [767, 400] width 233 height 233
click at [761, 370] on img at bounding box center [767, 400] width 233 height 233
click at [675, 307] on icon at bounding box center [673, 306] width 18 height 18
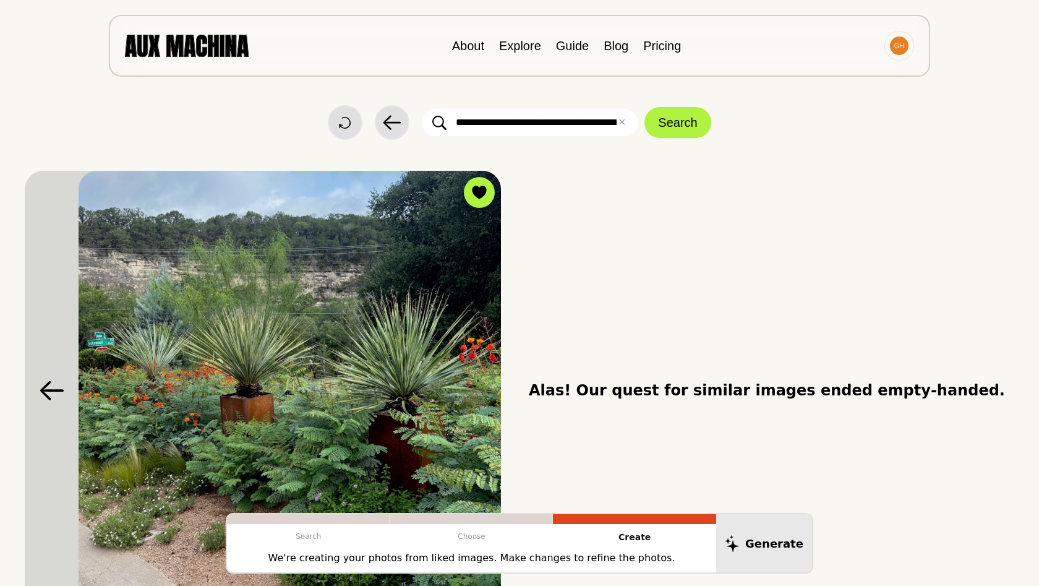
scroll to position [0, 0]
click at [503, 45] on link "Explore" at bounding box center [520, 46] width 42 height 14
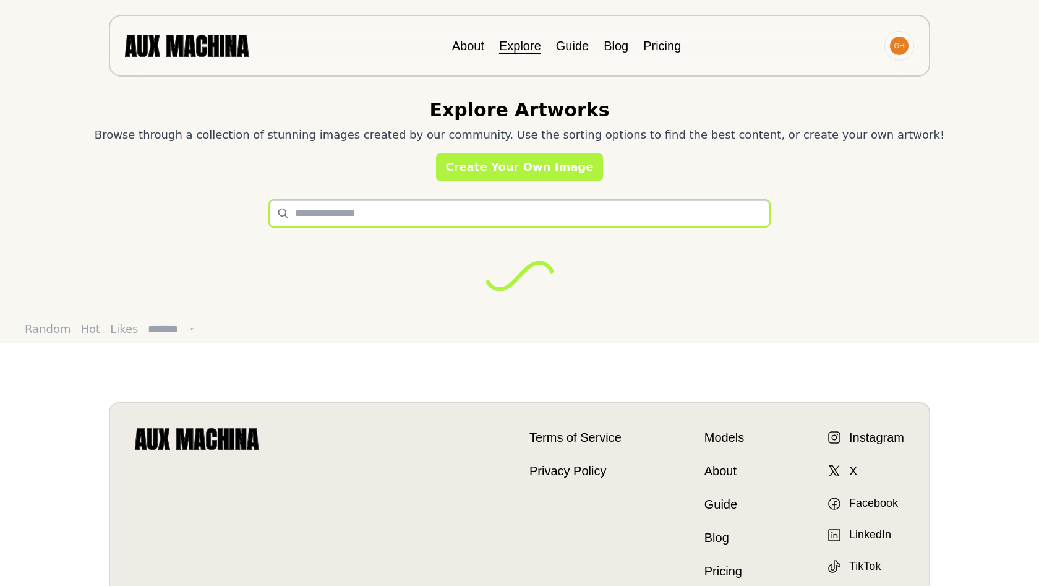
click at [449, 214] on input "text" at bounding box center [520, 213] width 500 height 26
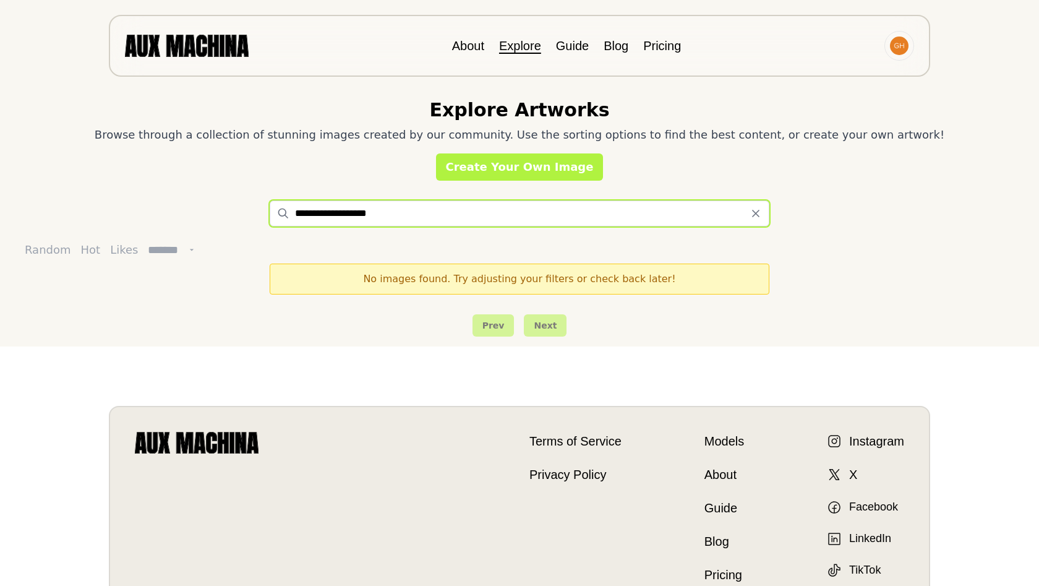
click at [425, 214] on input "**********" at bounding box center [520, 213] width 500 height 26
type input "**********"
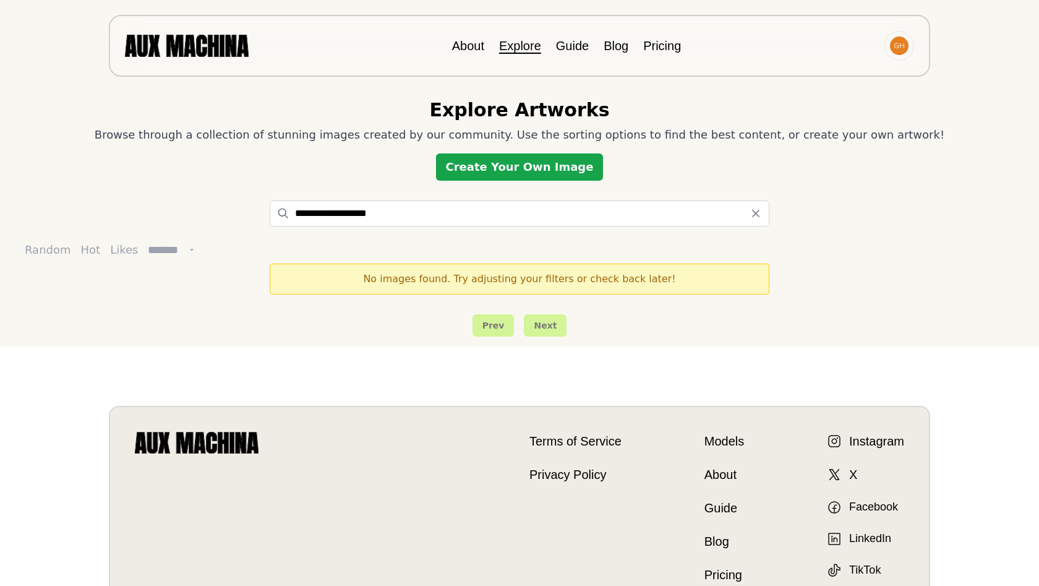
click at [529, 163] on link "Create Your Own Image" at bounding box center [520, 166] width 168 height 27
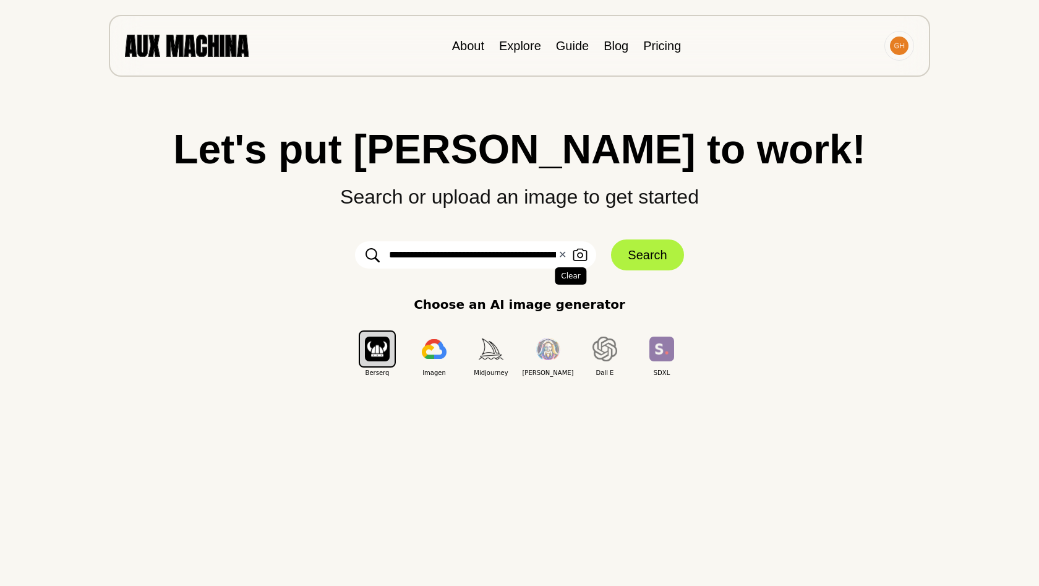
click at [561, 254] on button "✕ Clear" at bounding box center [562, 254] width 8 height 15
click at [517, 259] on input "text" at bounding box center [475, 254] width 241 height 27
type input "**********"
click at [653, 257] on button "Search" at bounding box center [647, 254] width 72 height 31
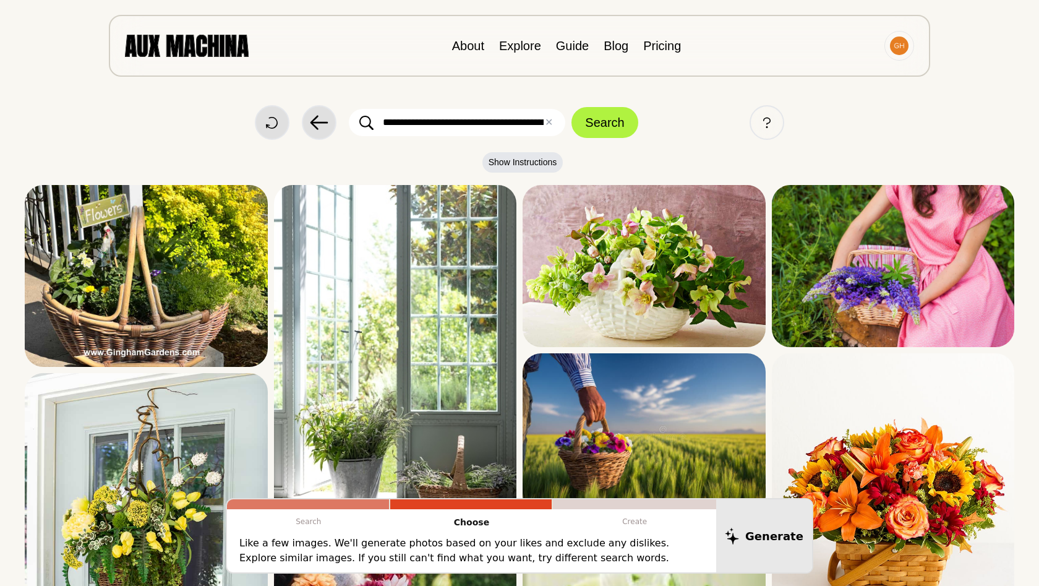
click at [474, 126] on input "**********" at bounding box center [457, 122] width 216 height 27
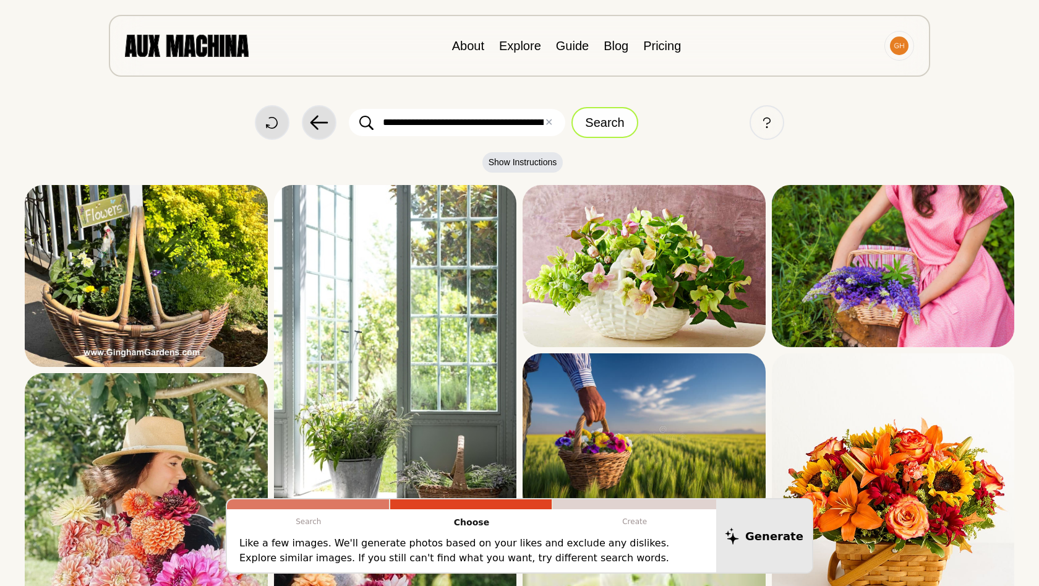
drag, startPoint x: 529, startPoint y: 123, endPoint x: 593, endPoint y: 114, distance: 64.3
click at [593, 114] on form "**********" at bounding box center [493, 122] width 289 height 31
click at [516, 127] on input "**********" at bounding box center [457, 122] width 216 height 27
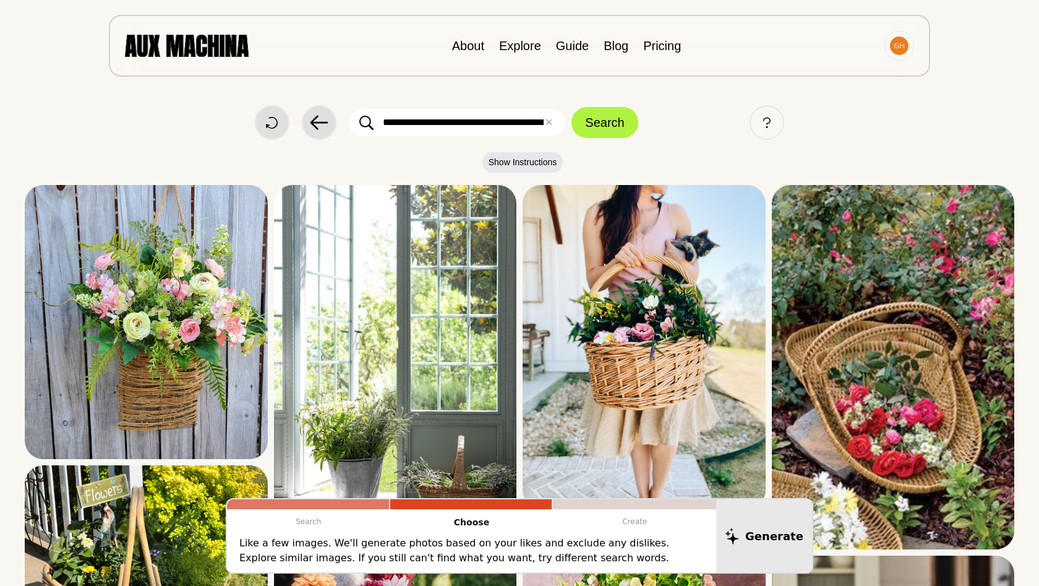
click at [411, 122] on input "**********" at bounding box center [457, 122] width 216 height 27
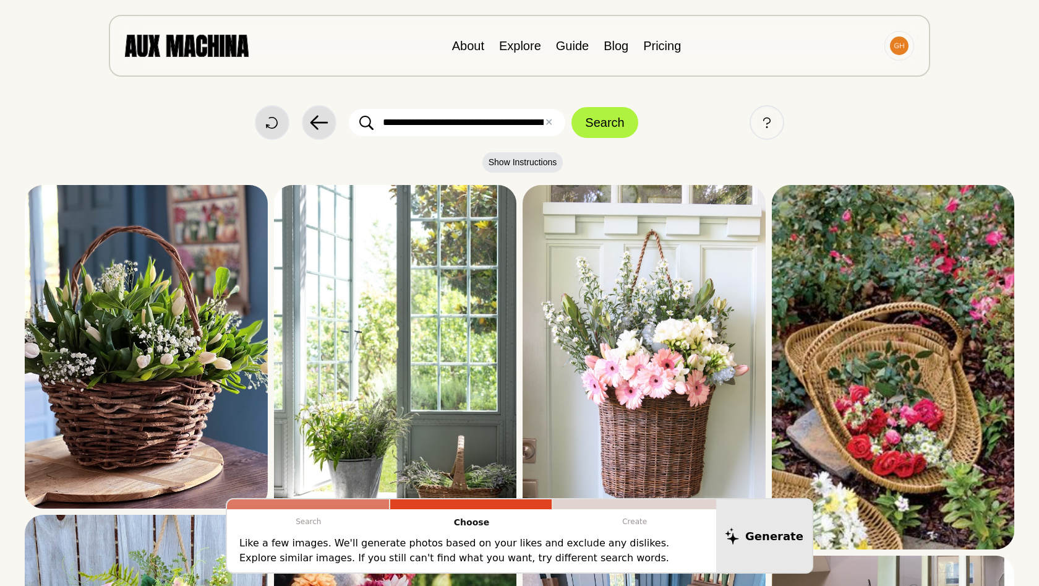
drag, startPoint x: 520, startPoint y: 124, endPoint x: 568, endPoint y: 124, distance: 48.2
click at [568, 124] on form "**********" at bounding box center [493, 122] width 289 height 31
click at [496, 121] on input "**********" at bounding box center [457, 122] width 216 height 27
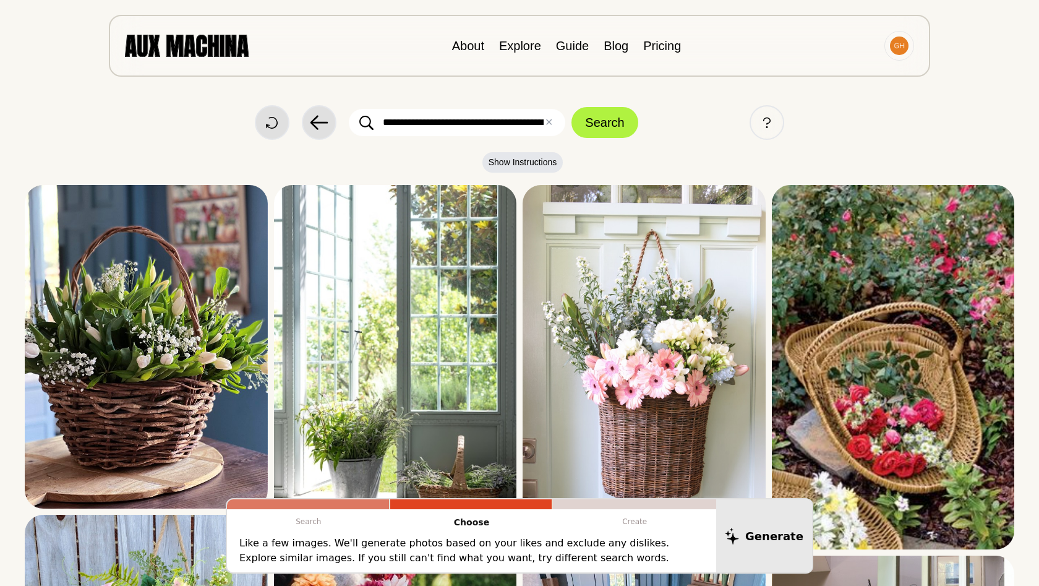
click at [496, 121] on input "**********" at bounding box center [457, 122] width 216 height 27
click at [495, 121] on input "**********" at bounding box center [457, 122] width 216 height 27
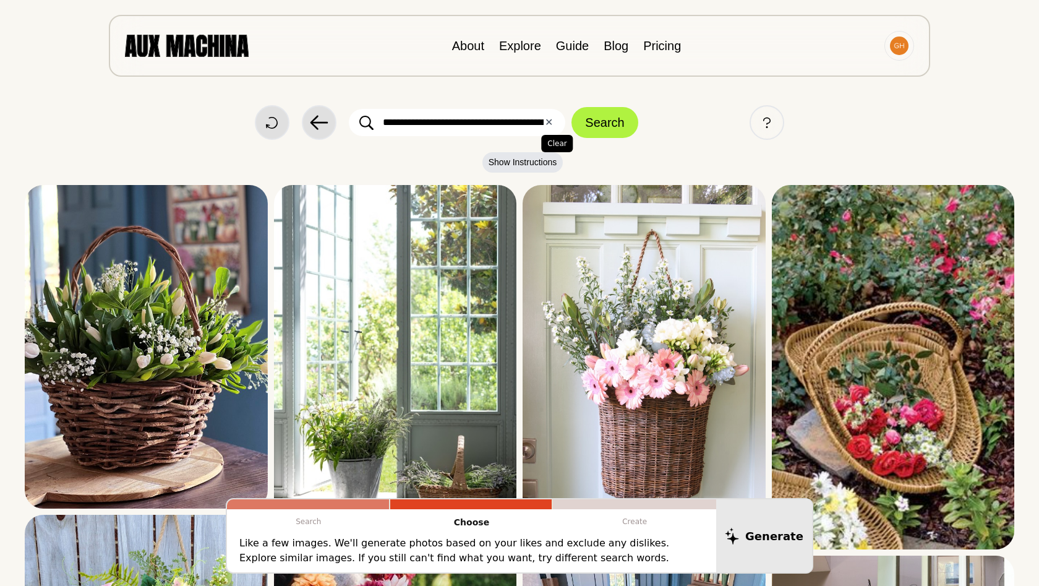
drag, startPoint x: 494, startPoint y: 121, endPoint x: 552, endPoint y: 120, distance: 58.1
click at [552, 120] on div "**********" at bounding box center [457, 122] width 216 height 27
type input "**********"
click at [604, 121] on button "Search" at bounding box center [604, 122] width 66 height 31
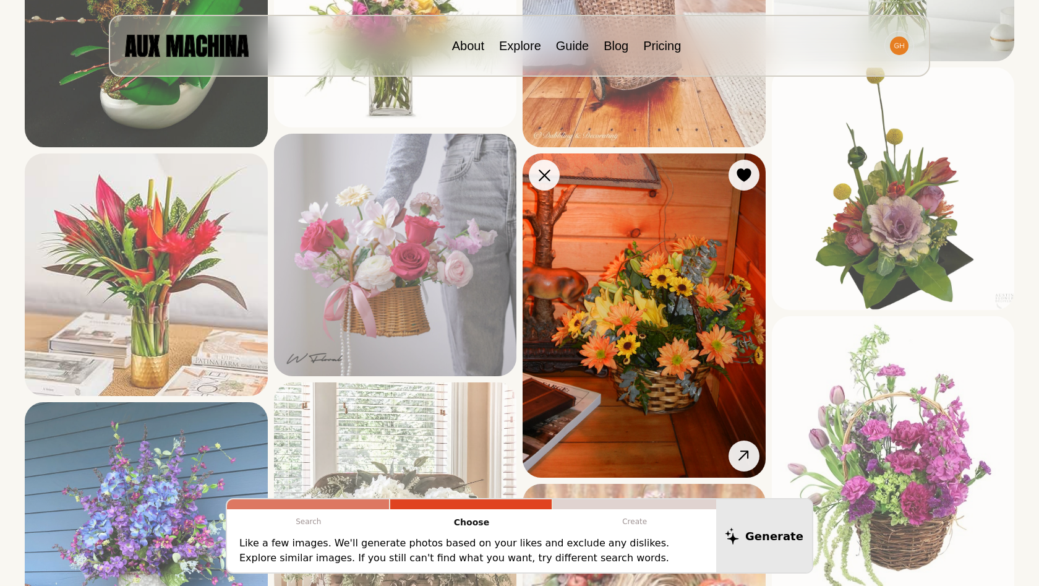
scroll to position [547, 0]
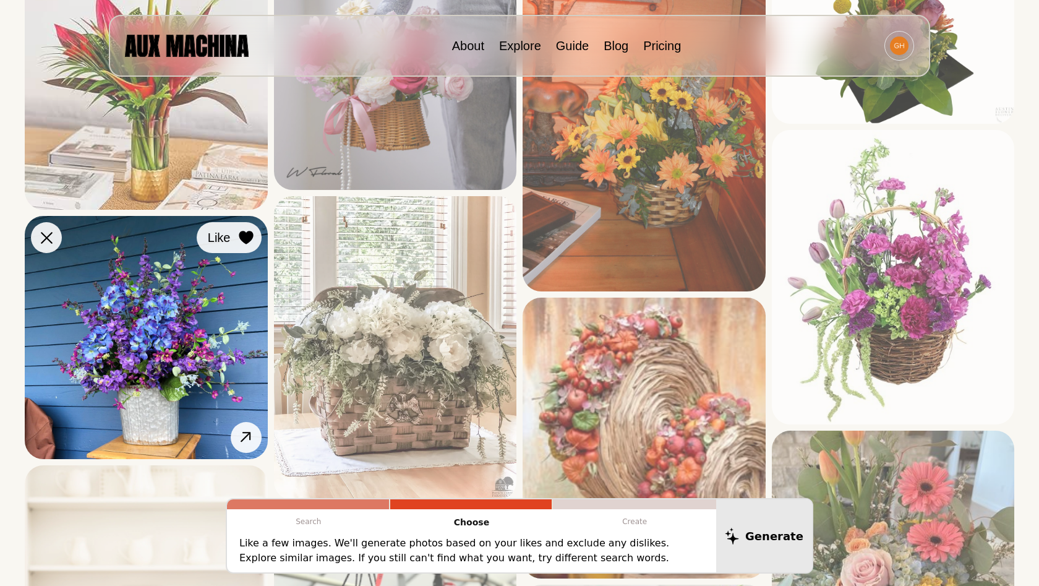
click at [249, 249] on button "Like" at bounding box center [229, 237] width 65 height 31
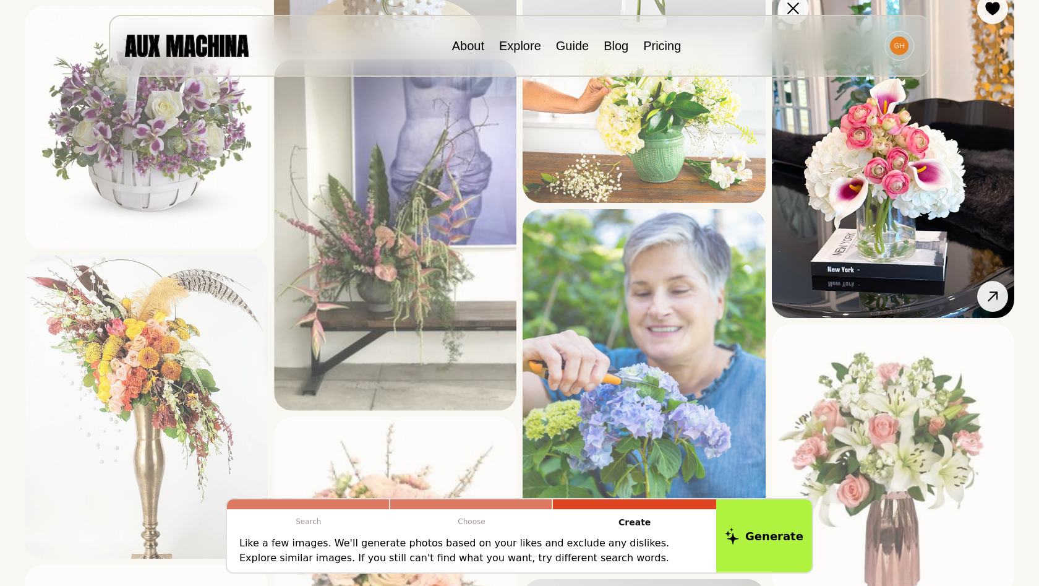
scroll to position [1871, 0]
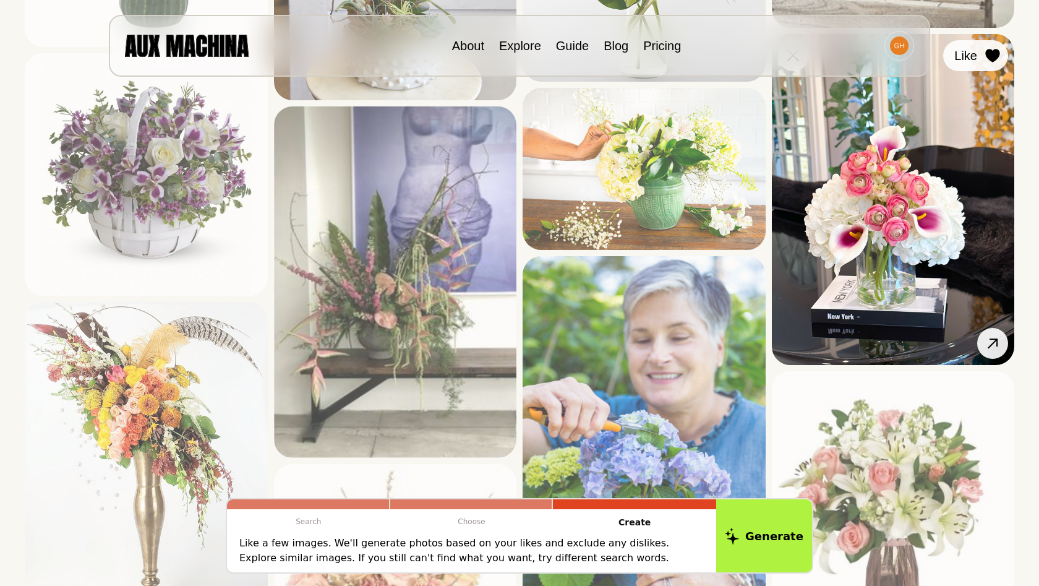
click at [975, 56] on span "Like" at bounding box center [965, 55] width 23 height 19
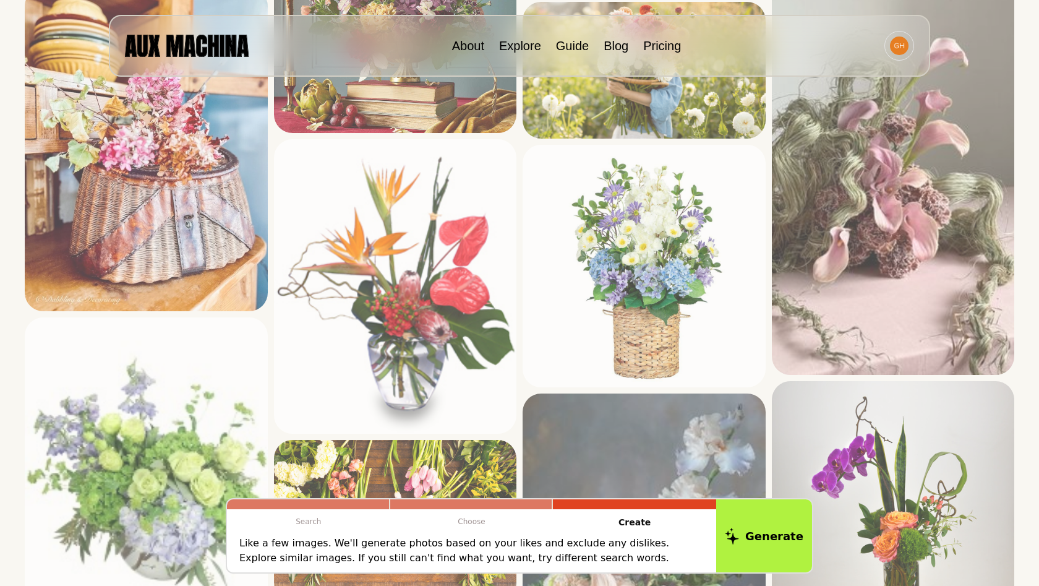
scroll to position [3179, 0]
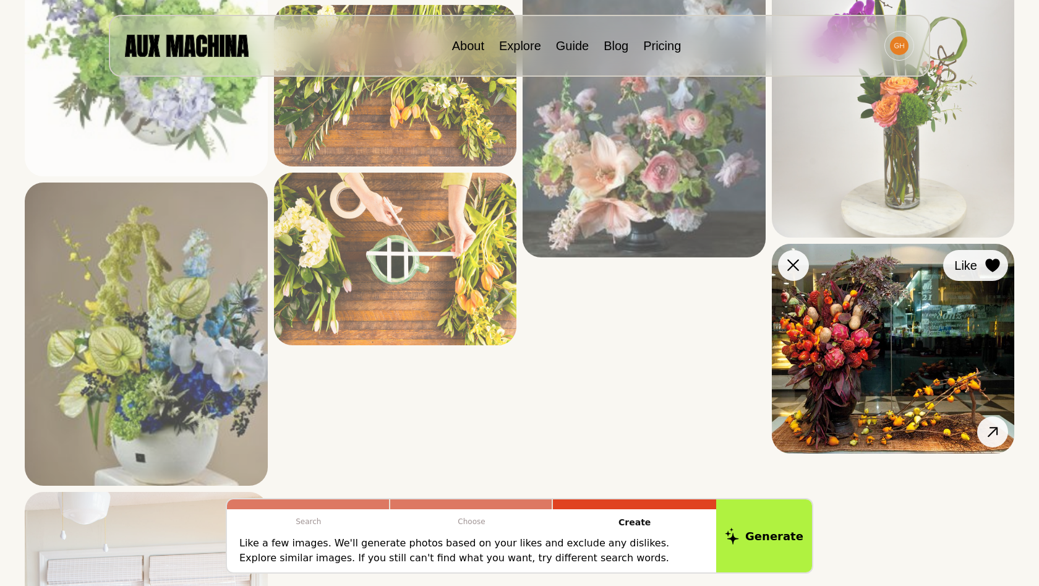
click at [995, 256] on div at bounding box center [992, 265] width 19 height 19
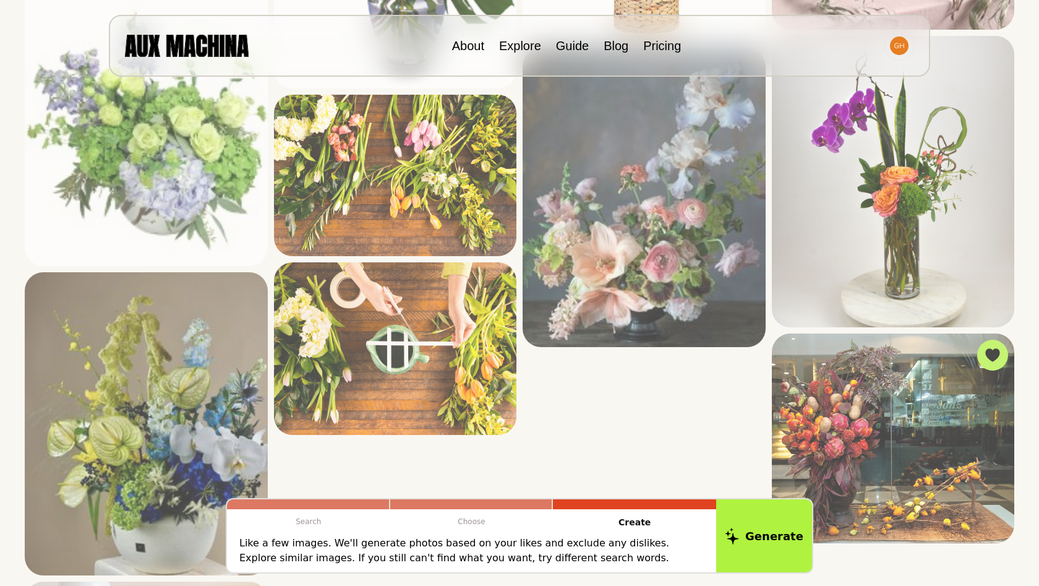
scroll to position [3002, 0]
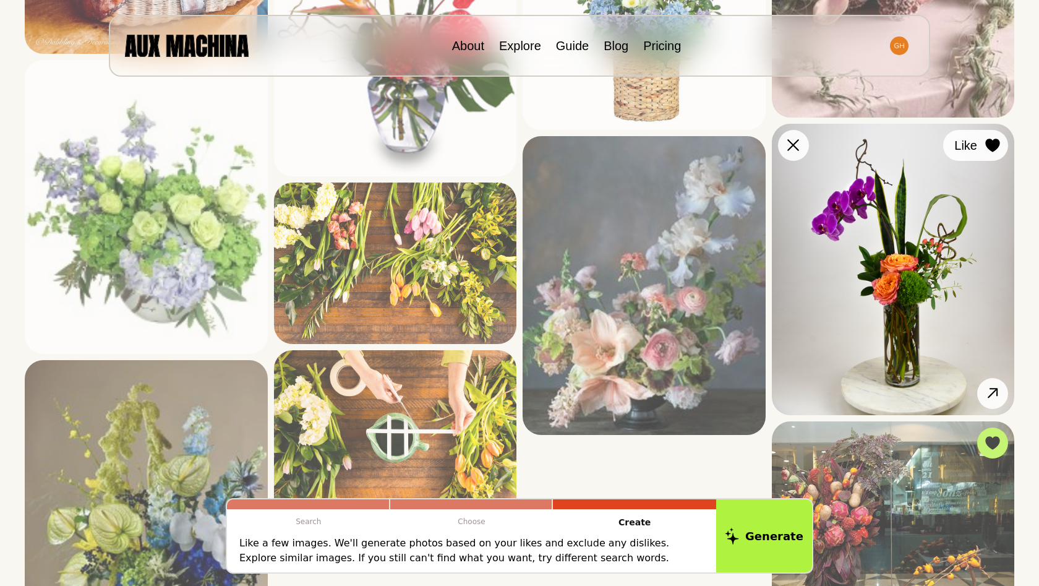
click at [997, 143] on icon at bounding box center [992, 146] width 14 height 14
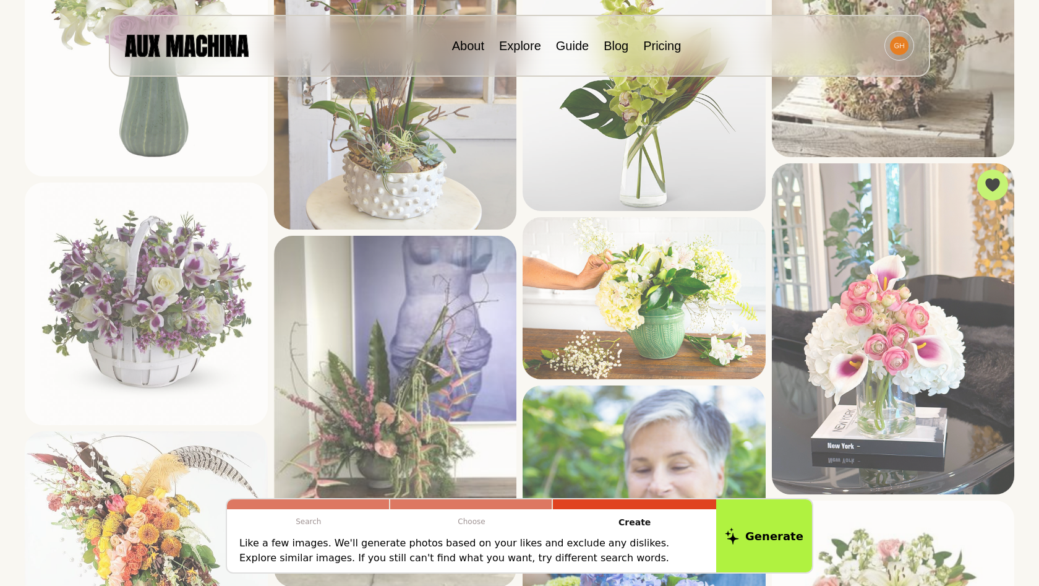
scroll to position [1469, 0]
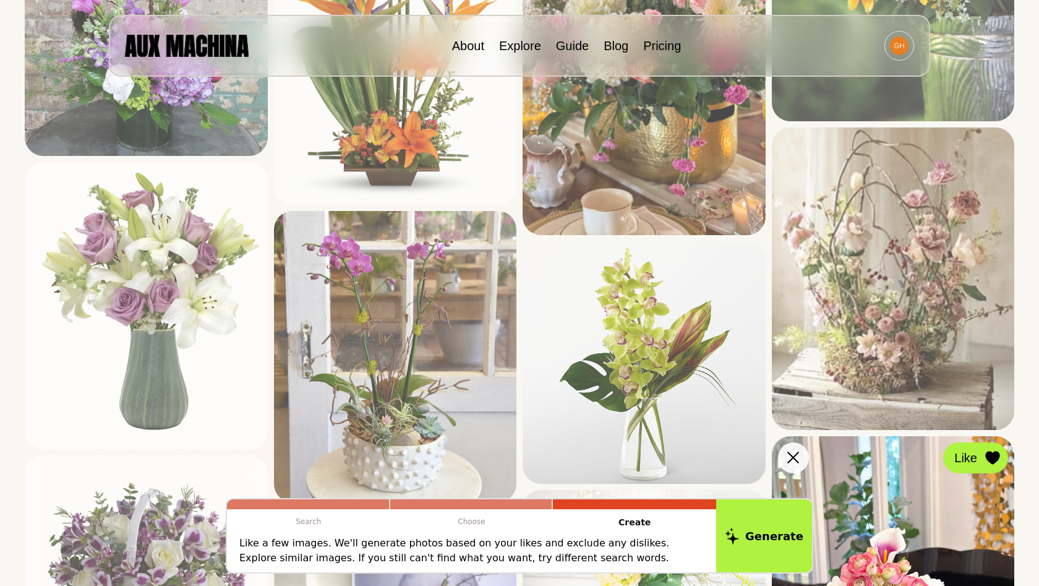
click at [988, 457] on icon at bounding box center [992, 458] width 14 height 14
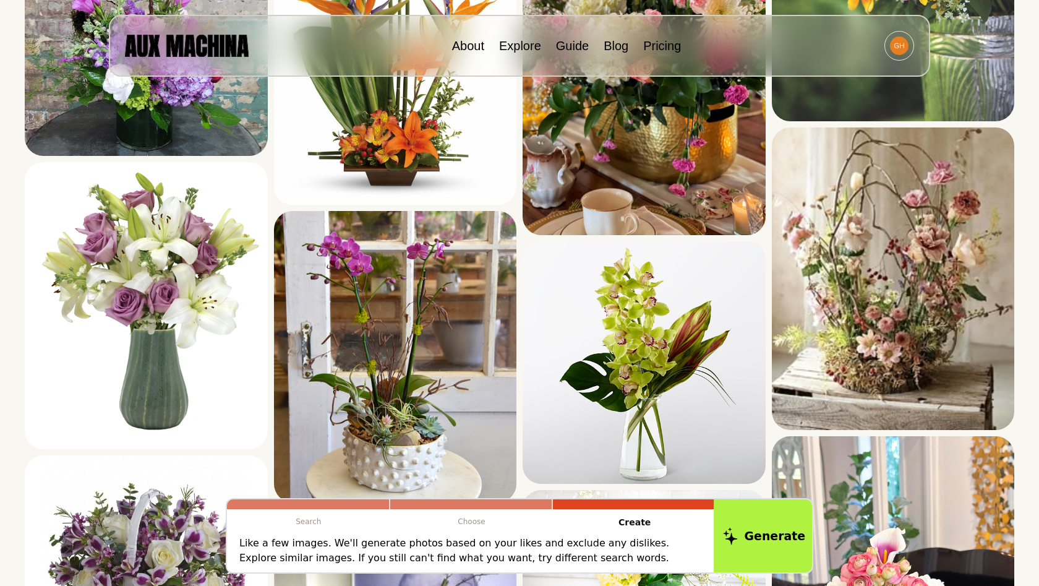
click at [760, 519] on button "Generate" at bounding box center [764, 535] width 101 height 77
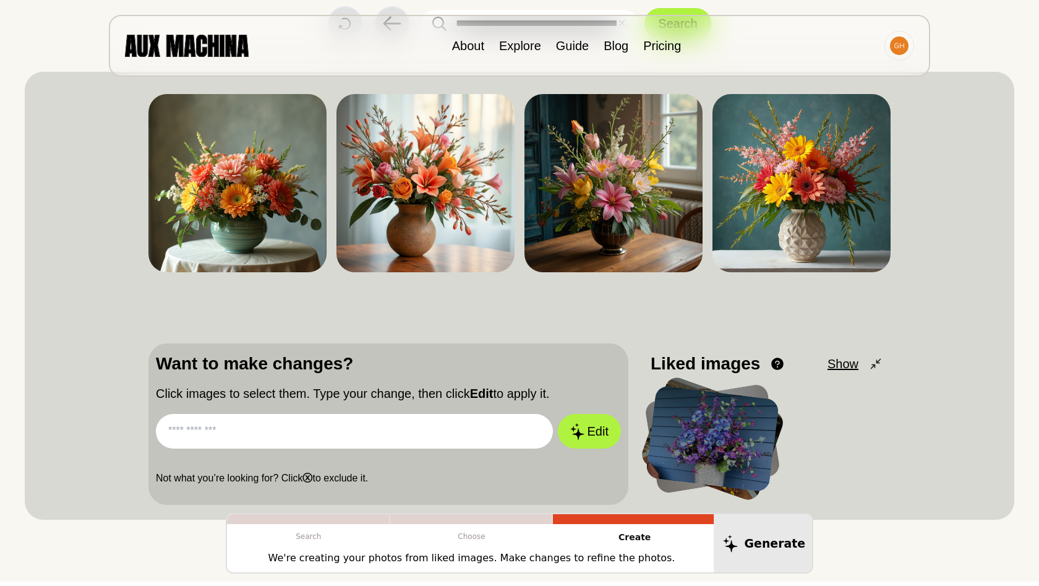
scroll to position [75, 0]
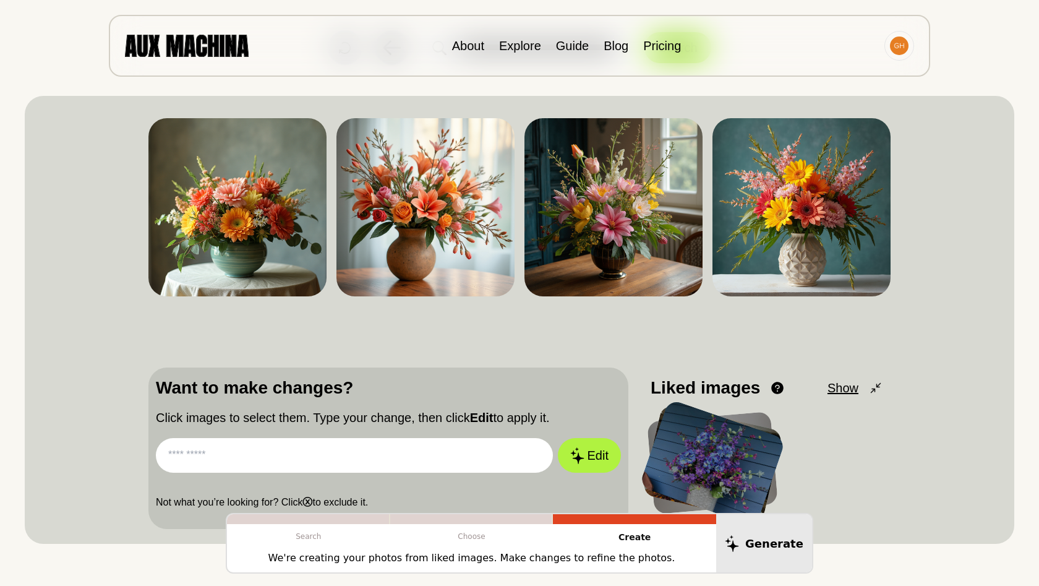
click at [428, 471] on input "text" at bounding box center [354, 455] width 397 height 35
type input "**********"
click at [607, 462] on button "Edit" at bounding box center [589, 455] width 67 height 36
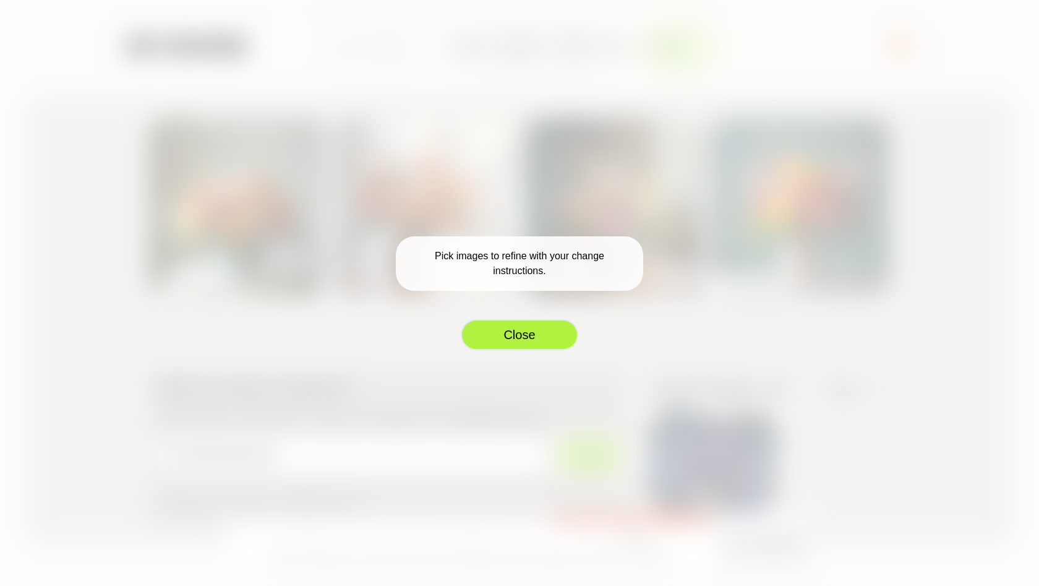
click at [522, 320] on button "Close" at bounding box center [520, 334] width 118 height 31
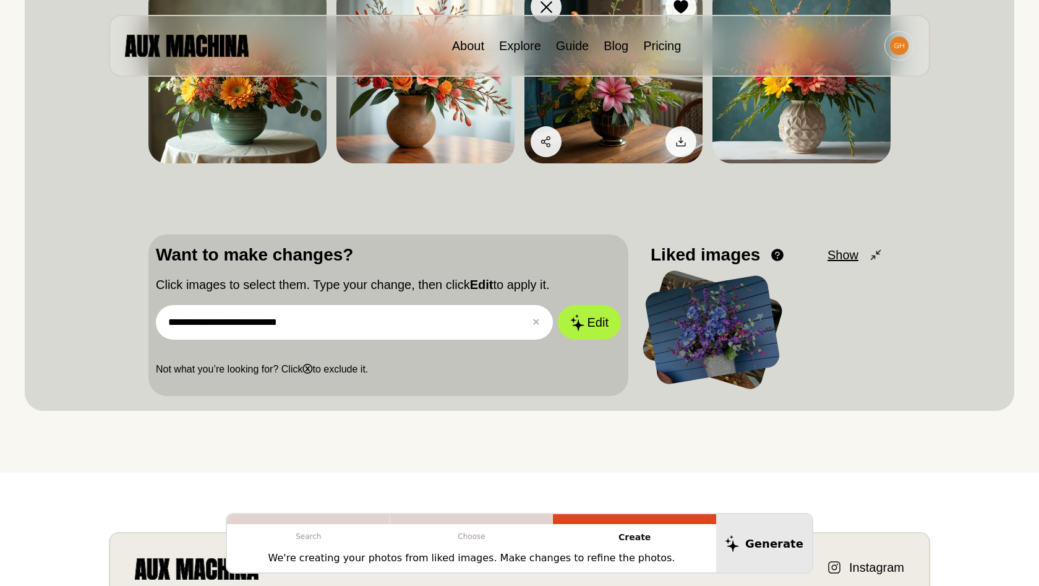
scroll to position [267, 0]
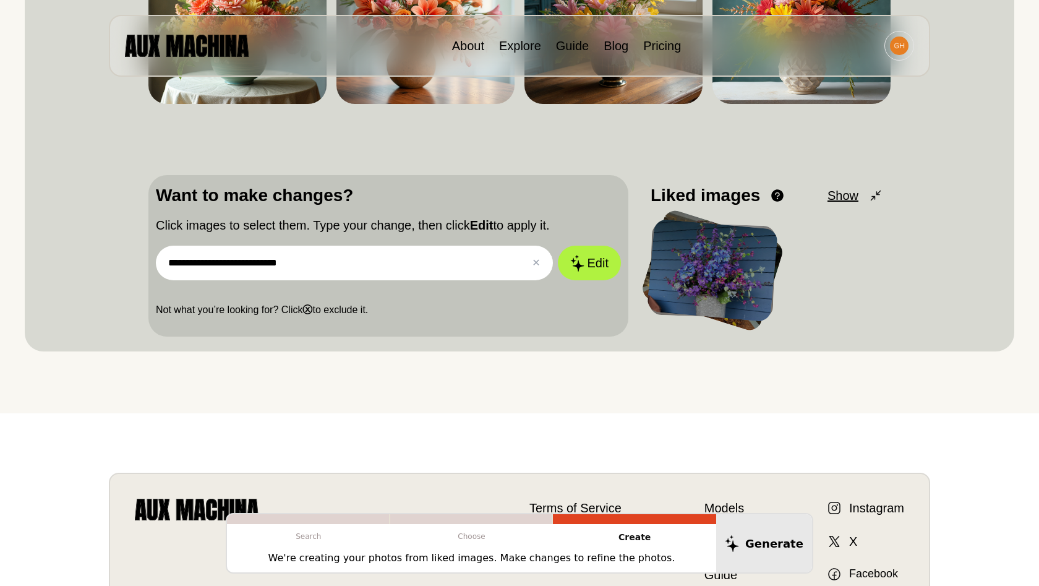
click at [855, 197] on span "Show" at bounding box center [842, 195] width 31 height 19
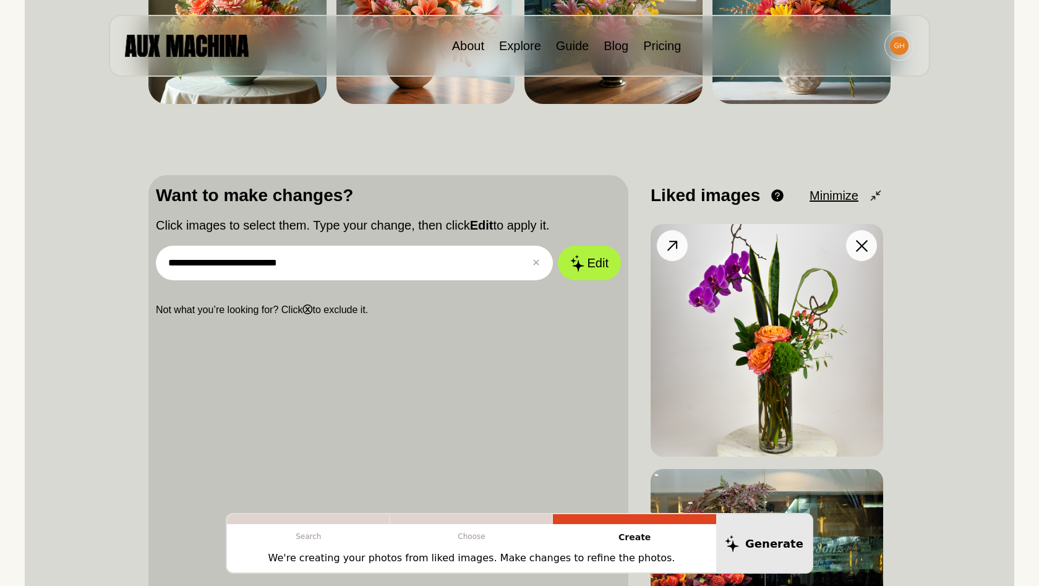
click at [848, 250] on button at bounding box center [861, 245] width 31 height 31
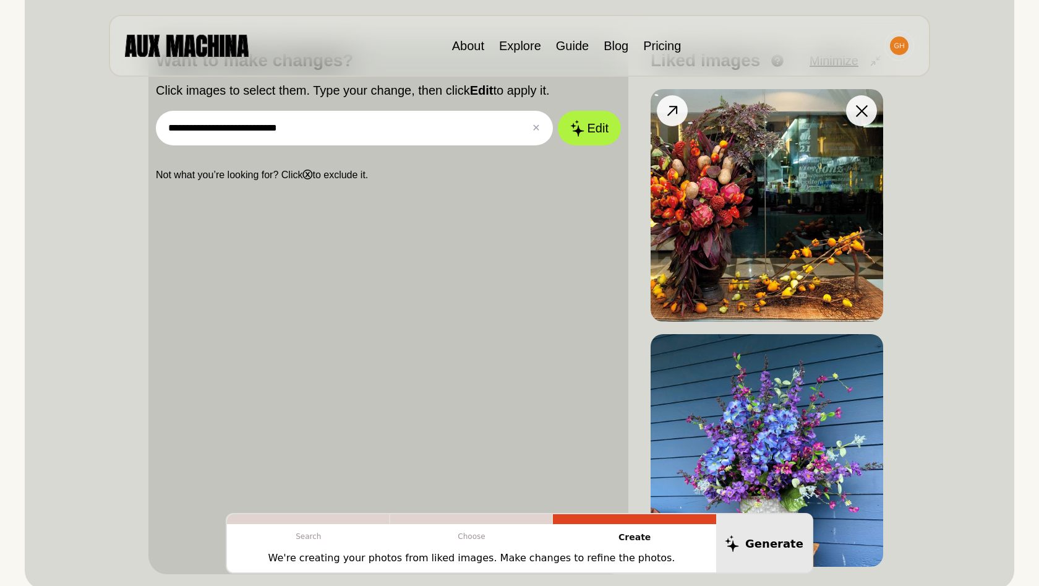
scroll to position [437, 0]
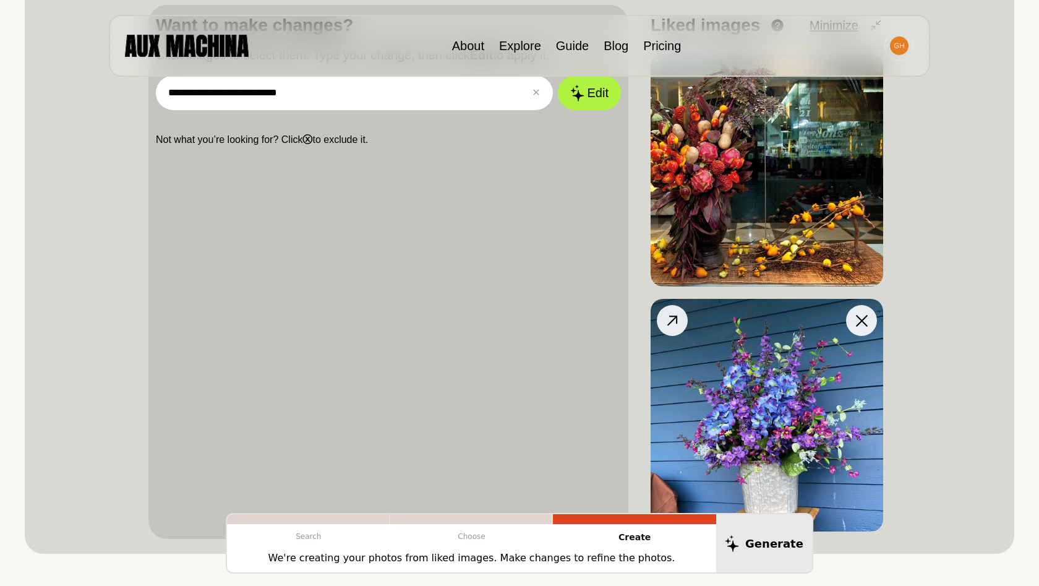
click at [870, 320] on button at bounding box center [861, 320] width 31 height 31
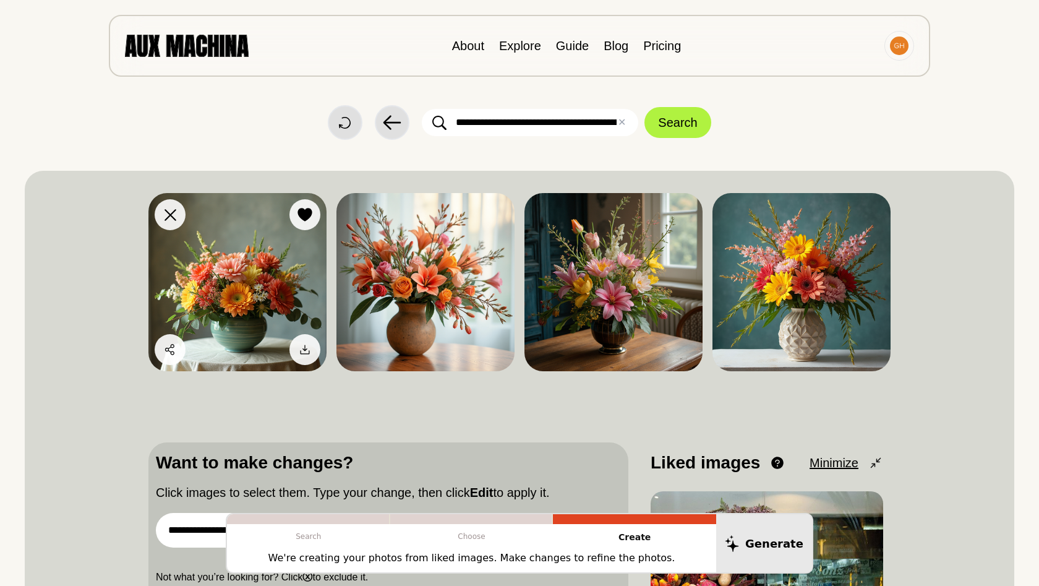
scroll to position [0, 0]
click at [182, 216] on button "Dislike" at bounding box center [193, 214] width 77 height 31
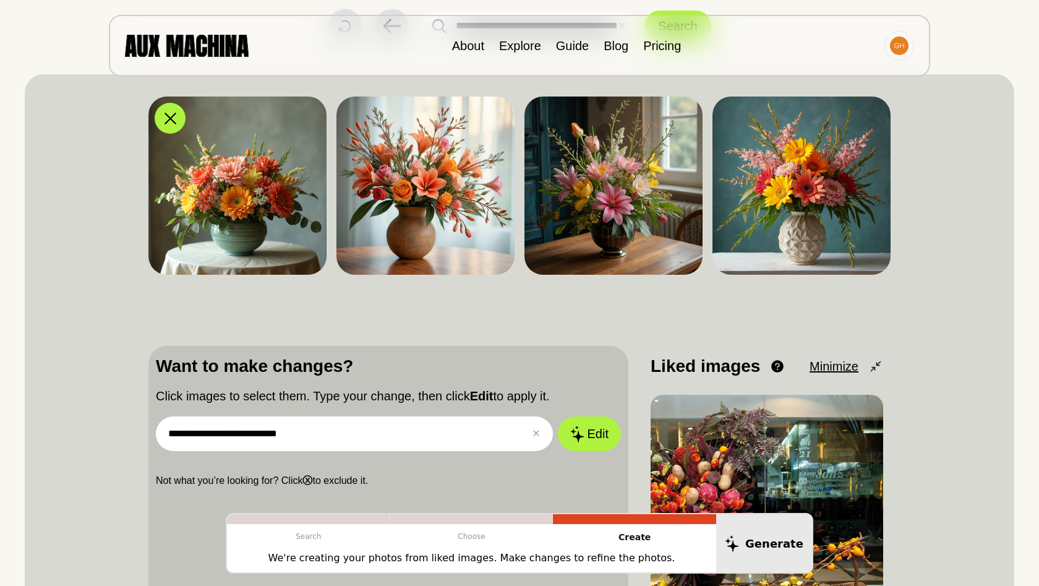
scroll to position [142, 0]
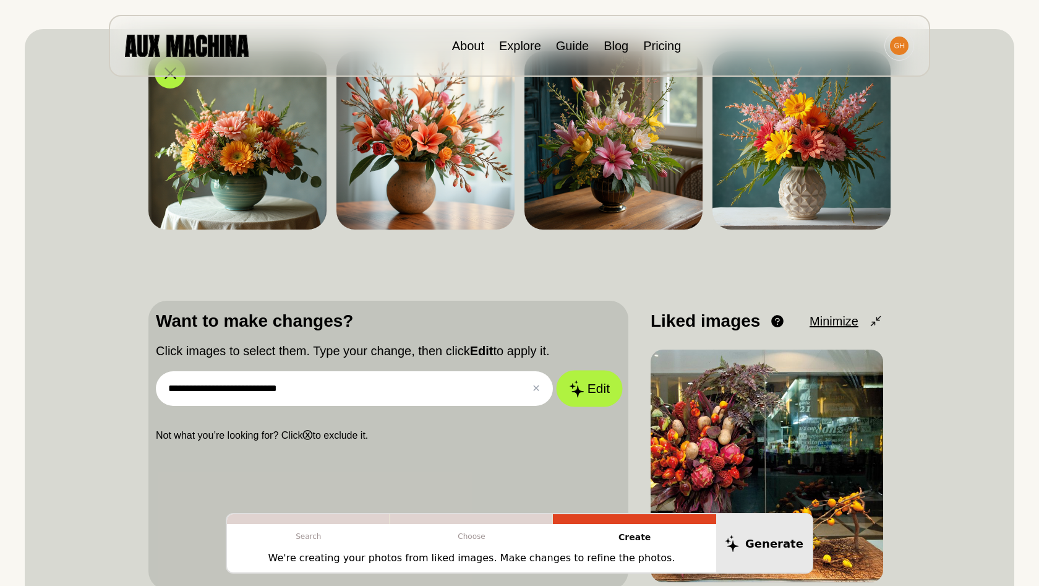
click at [584, 392] on button "Edit" at bounding box center [589, 388] width 67 height 36
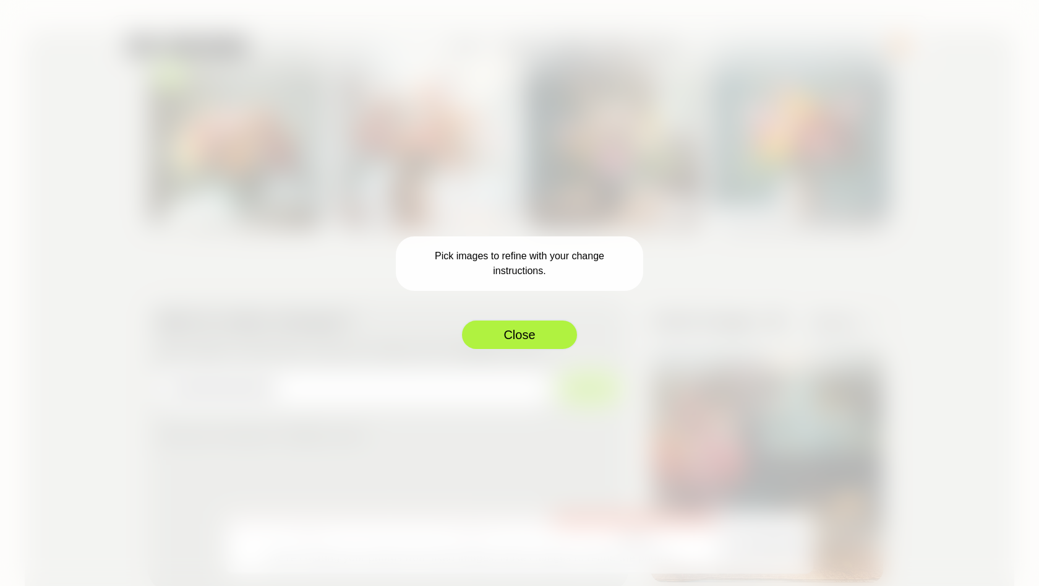
click at [506, 333] on button "Close" at bounding box center [520, 334] width 118 height 31
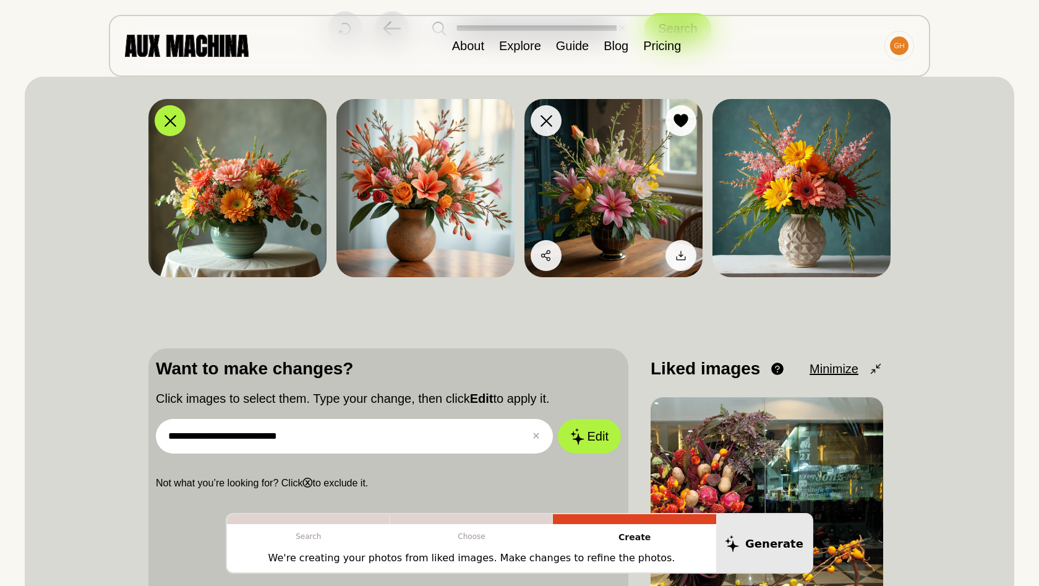
scroll to position [38, 0]
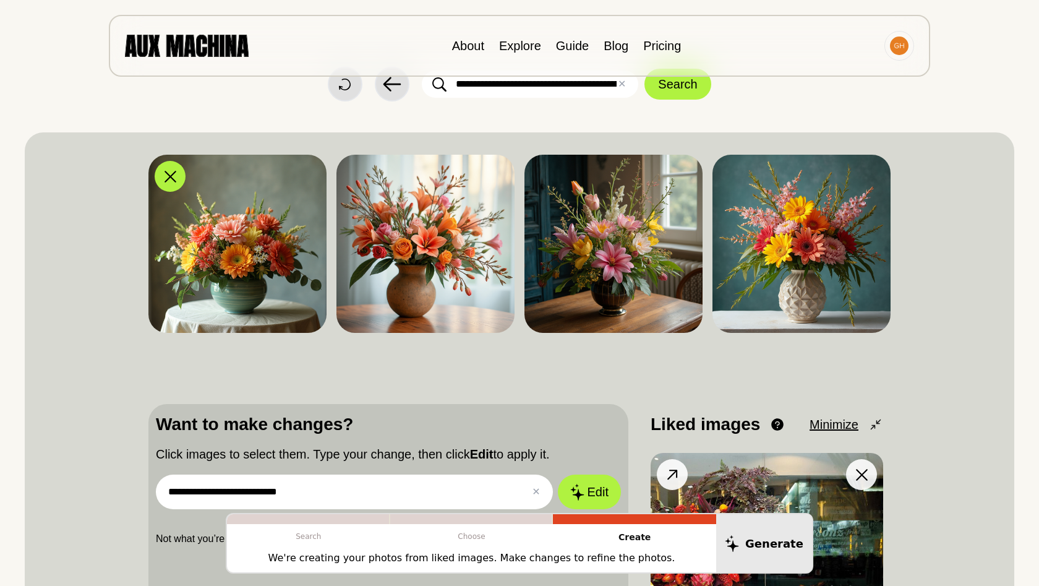
click at [680, 466] on icon at bounding box center [673, 475] width 18 height 18
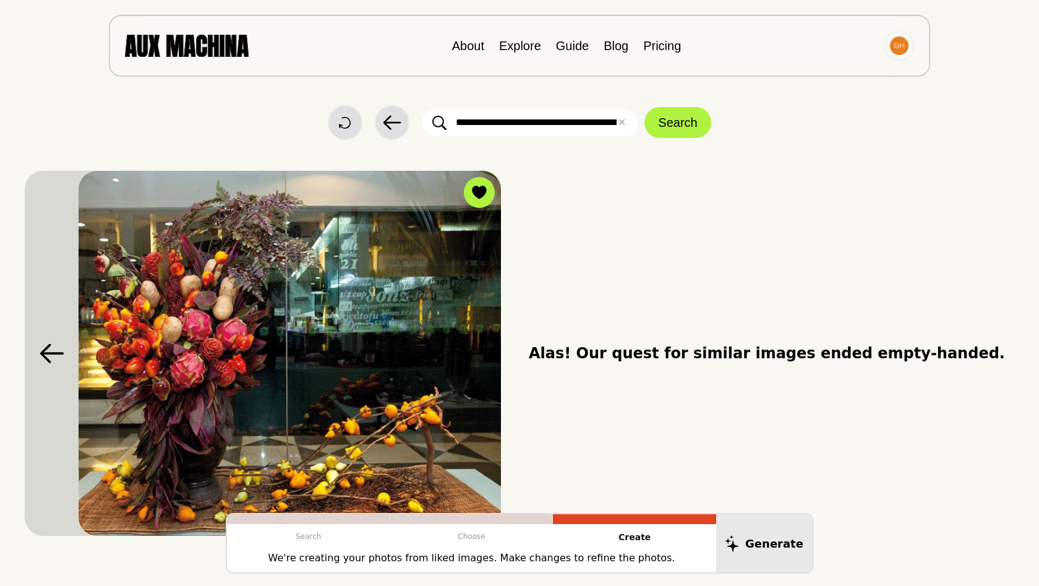
scroll to position [0, 0]
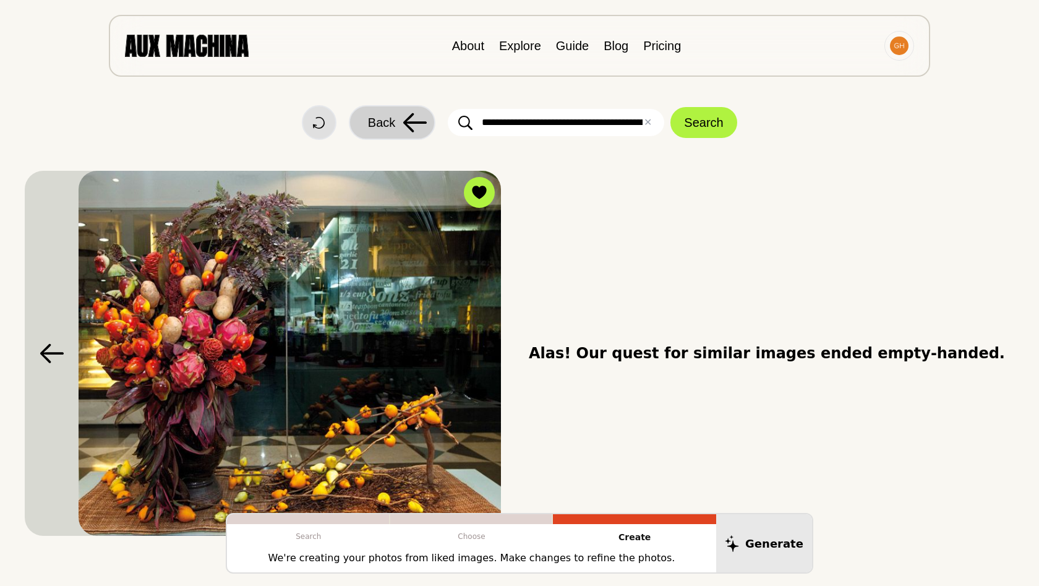
click at [406, 122] on icon at bounding box center [415, 122] width 24 height 19
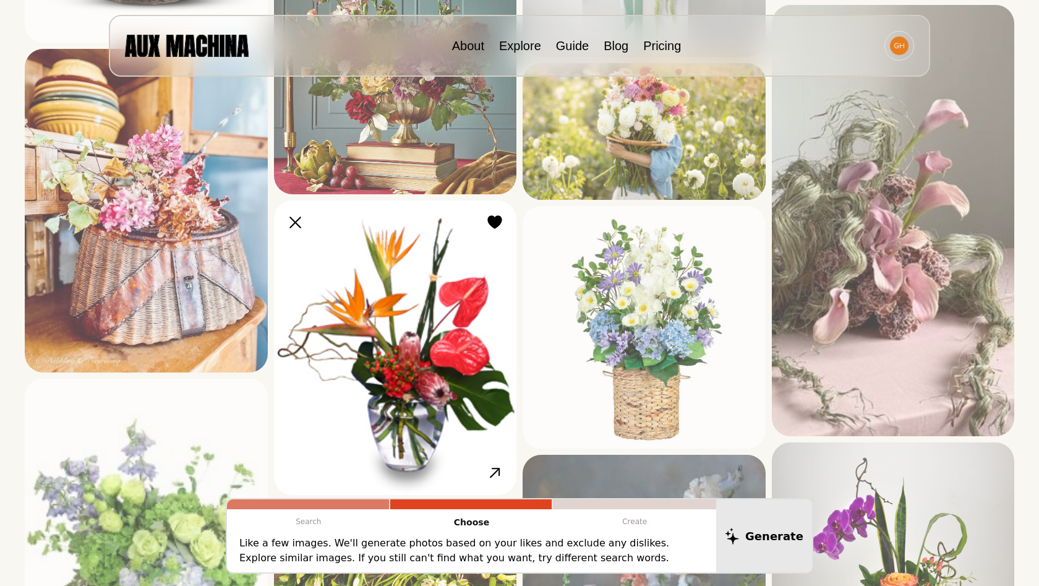
scroll to position [3205, 0]
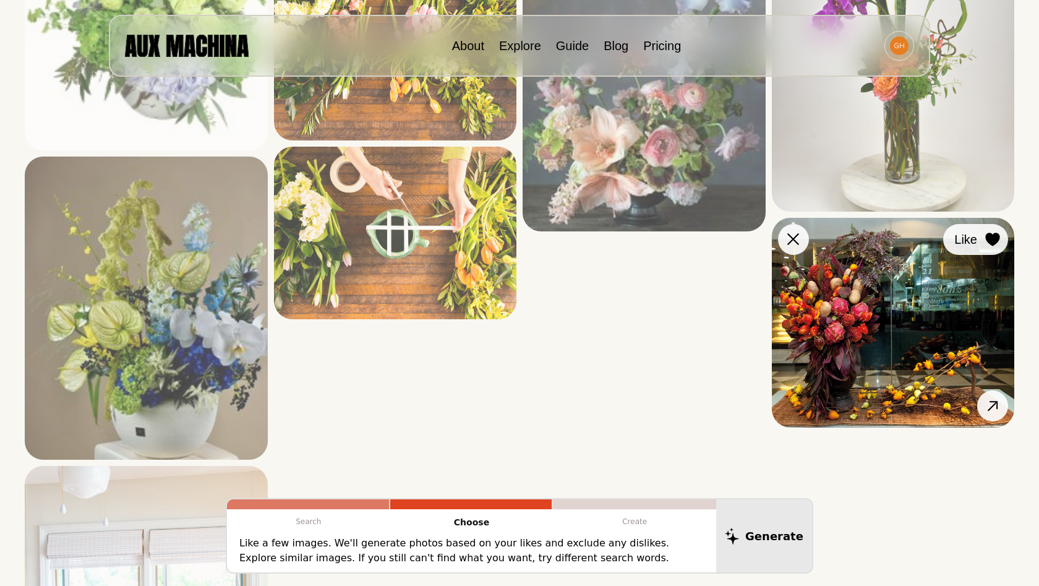
click at [995, 242] on icon at bounding box center [992, 240] width 14 height 14
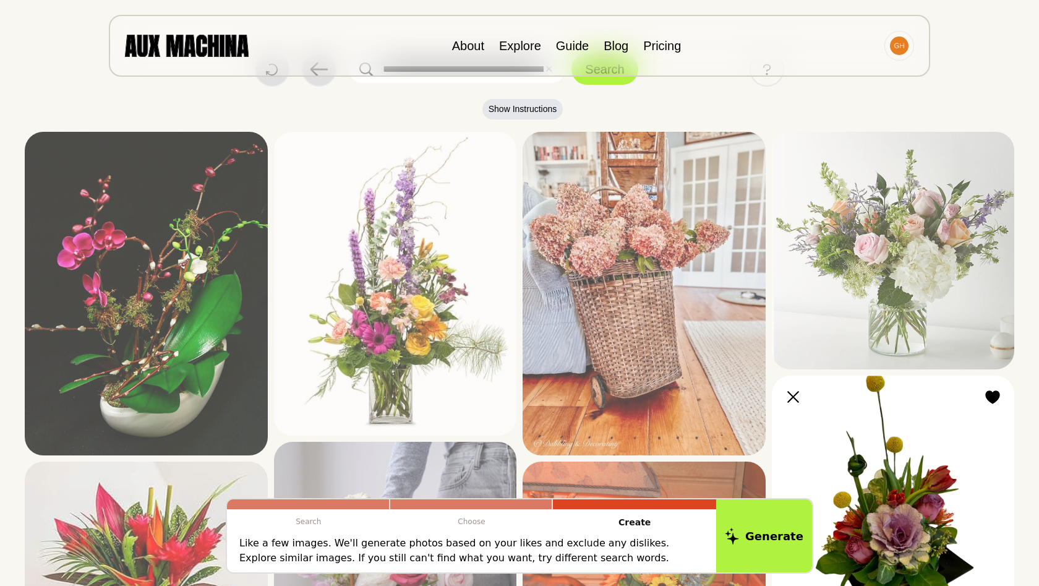
scroll to position [5, 0]
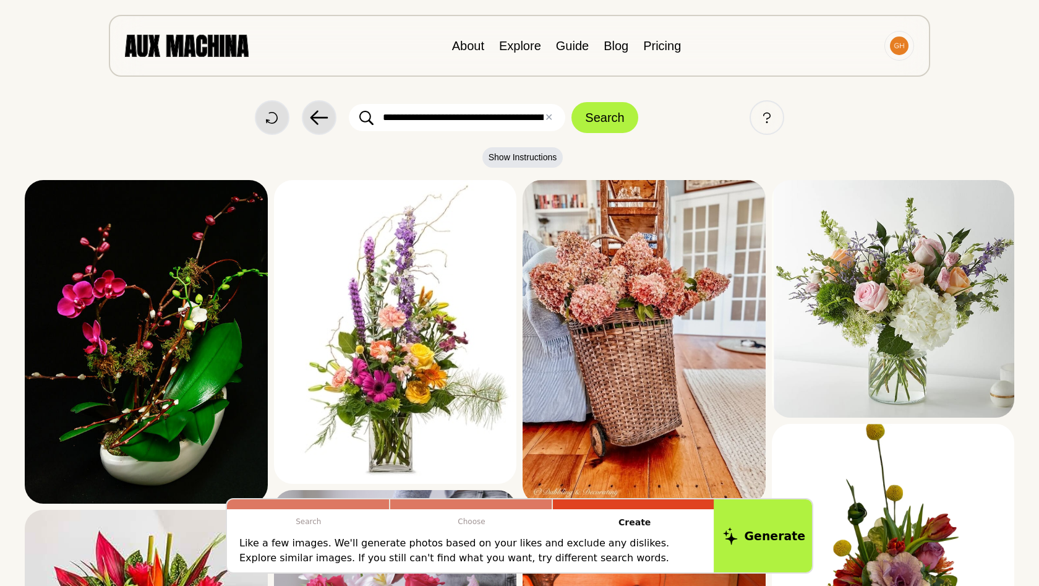
click at [757, 524] on button "Generate" at bounding box center [764, 535] width 101 height 77
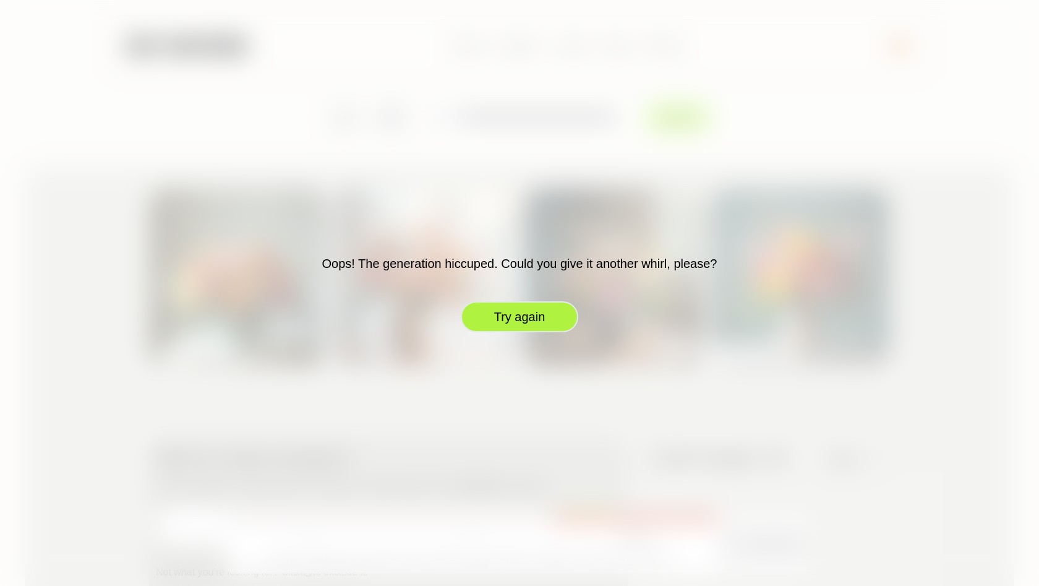
click at [564, 311] on button "Try again" at bounding box center [520, 316] width 118 height 31
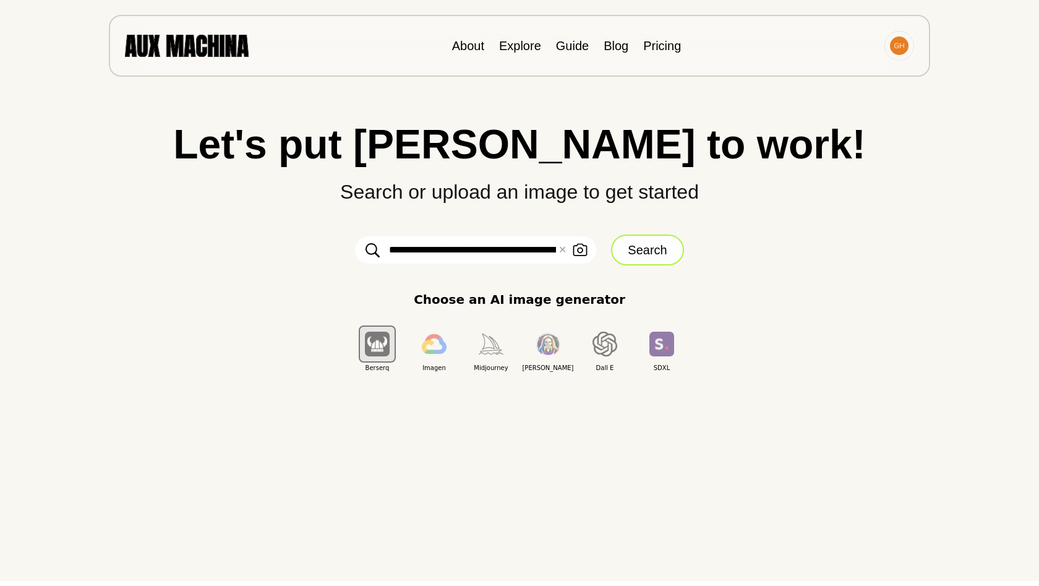
click at [657, 248] on button "Search" at bounding box center [647, 249] width 72 height 31
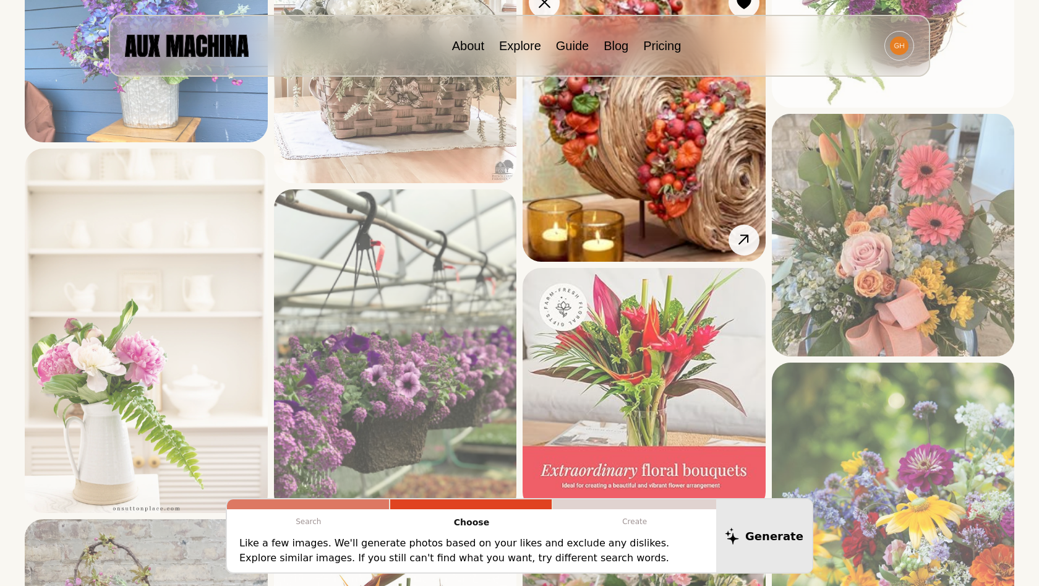
scroll to position [1208, 0]
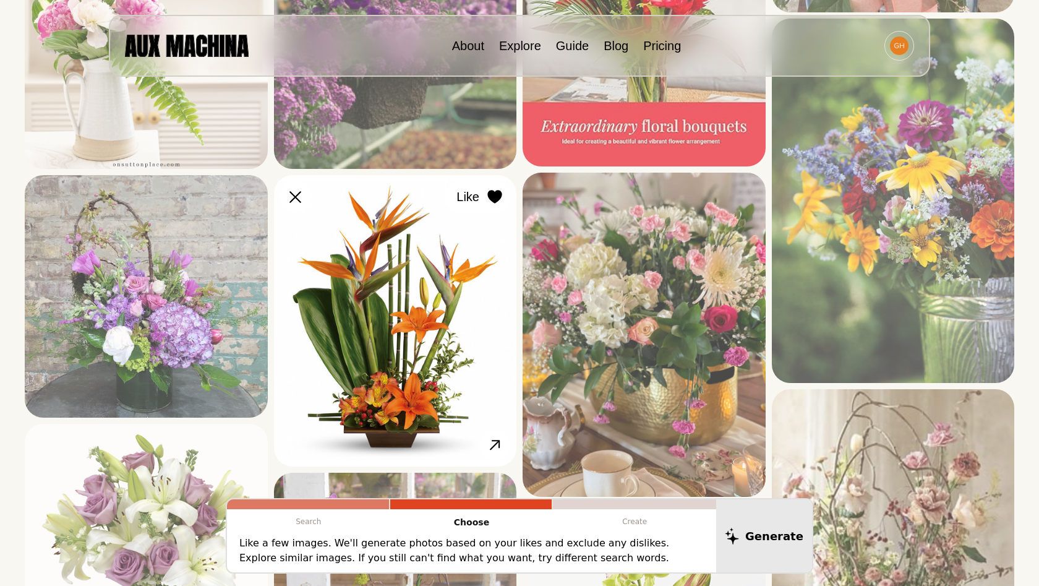
click at [493, 198] on icon at bounding box center [494, 197] width 14 height 14
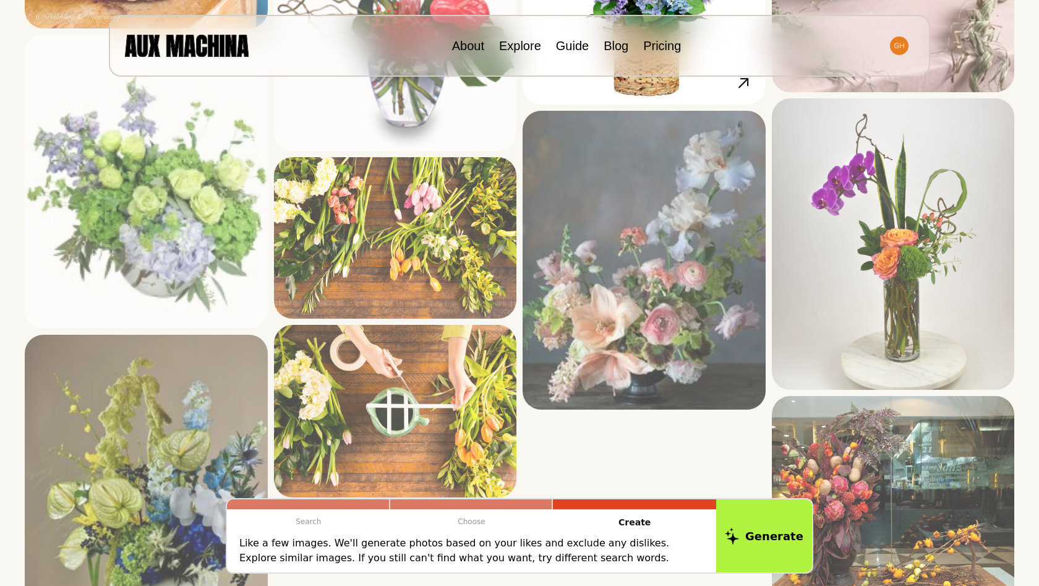
scroll to position [3237, 0]
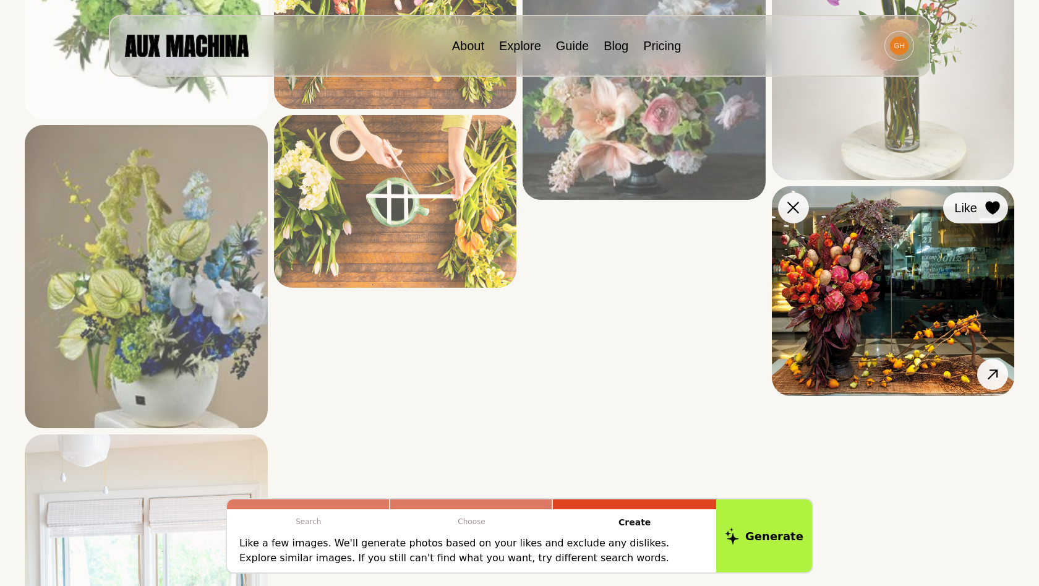
click at [1000, 210] on div at bounding box center [992, 208] width 19 height 19
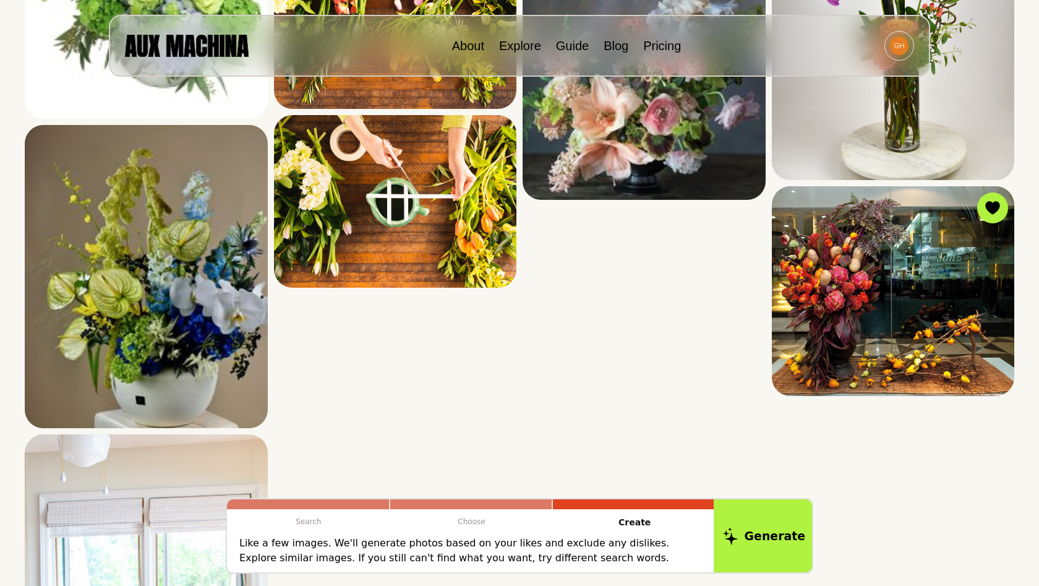
click at [752, 543] on button "Generate" at bounding box center [764, 535] width 101 height 77
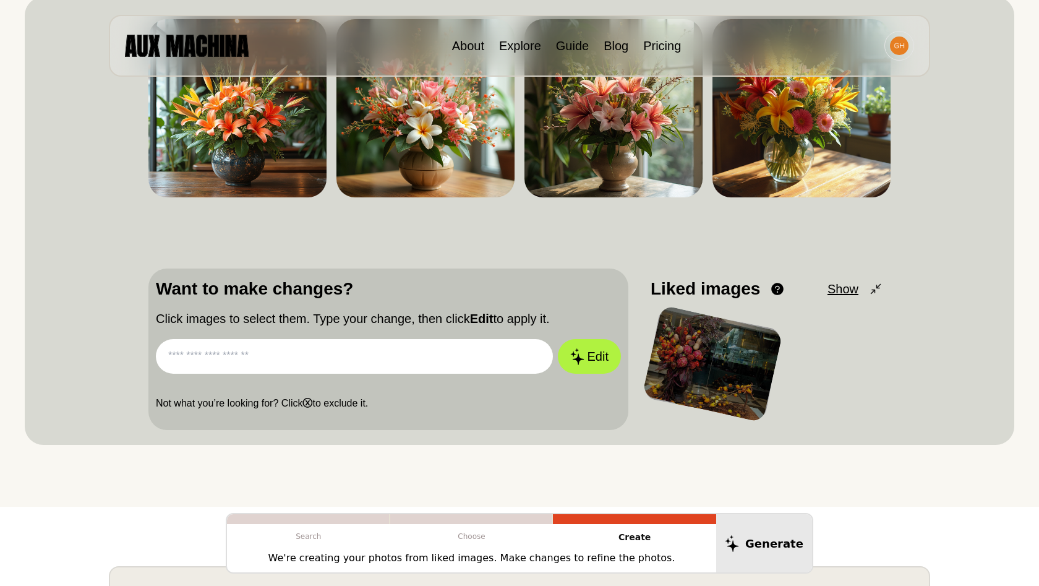
scroll to position [0, 0]
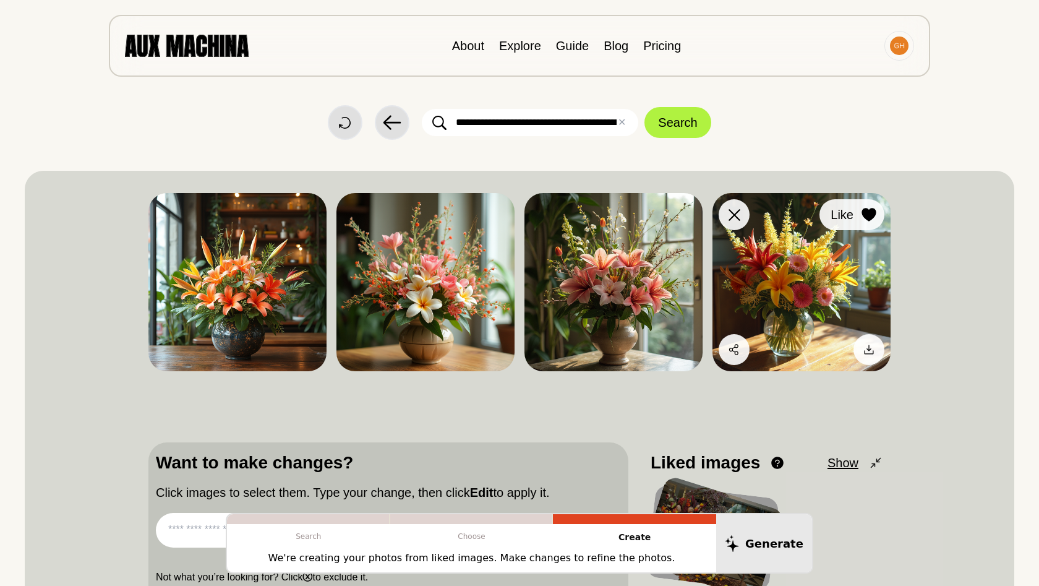
click at [867, 224] on button "Like" at bounding box center [851, 214] width 65 height 31
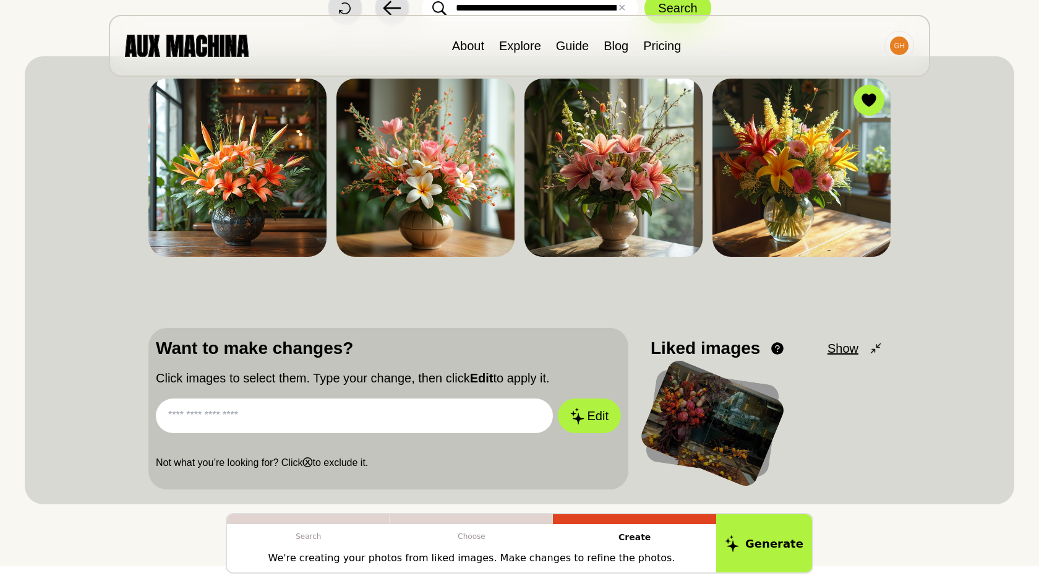
scroll to position [179, 0]
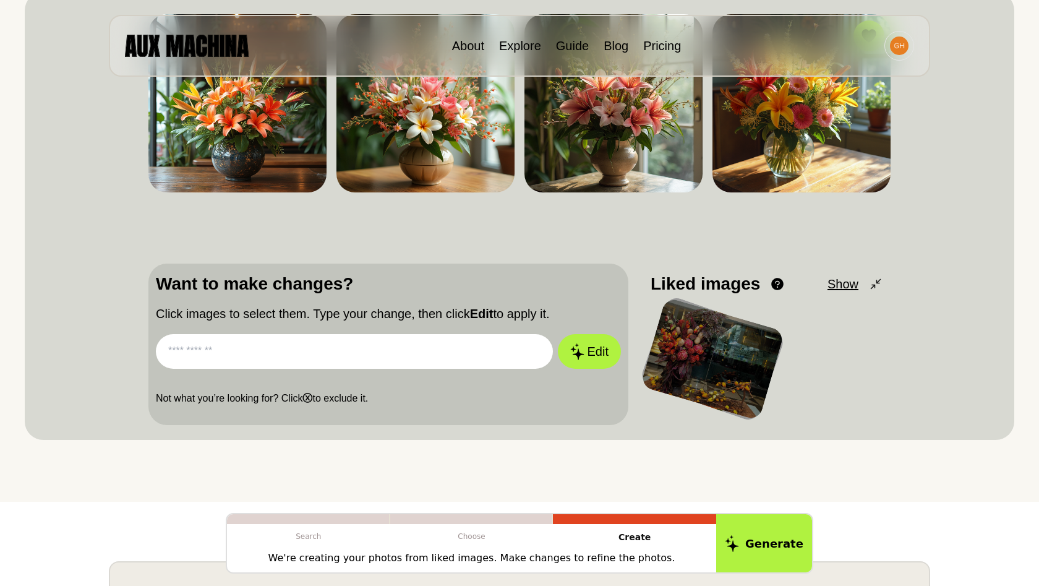
click at [443, 357] on input "text" at bounding box center [354, 351] width 397 height 35
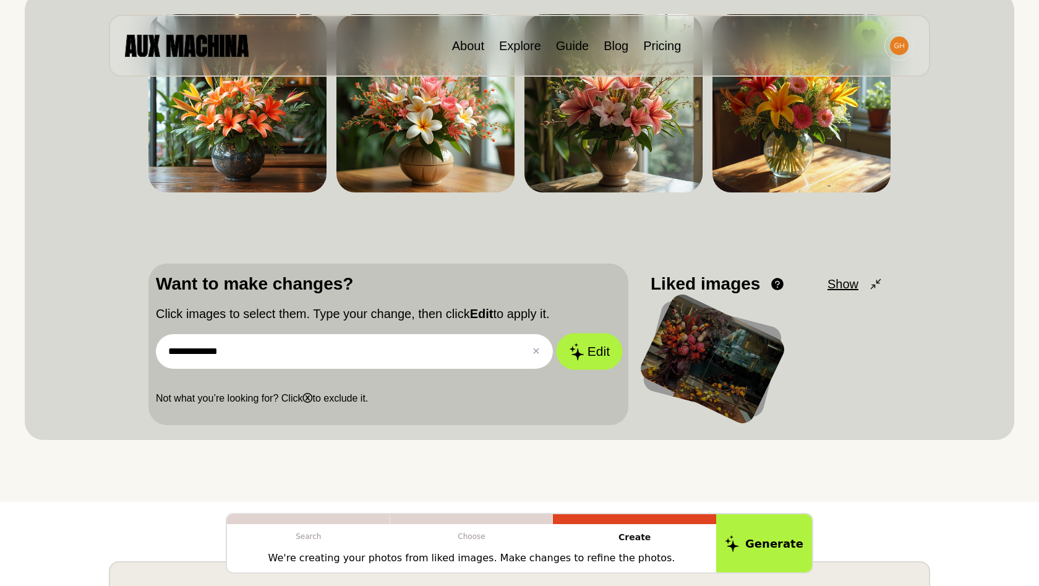
click at [590, 351] on button "Edit" at bounding box center [589, 351] width 67 height 36
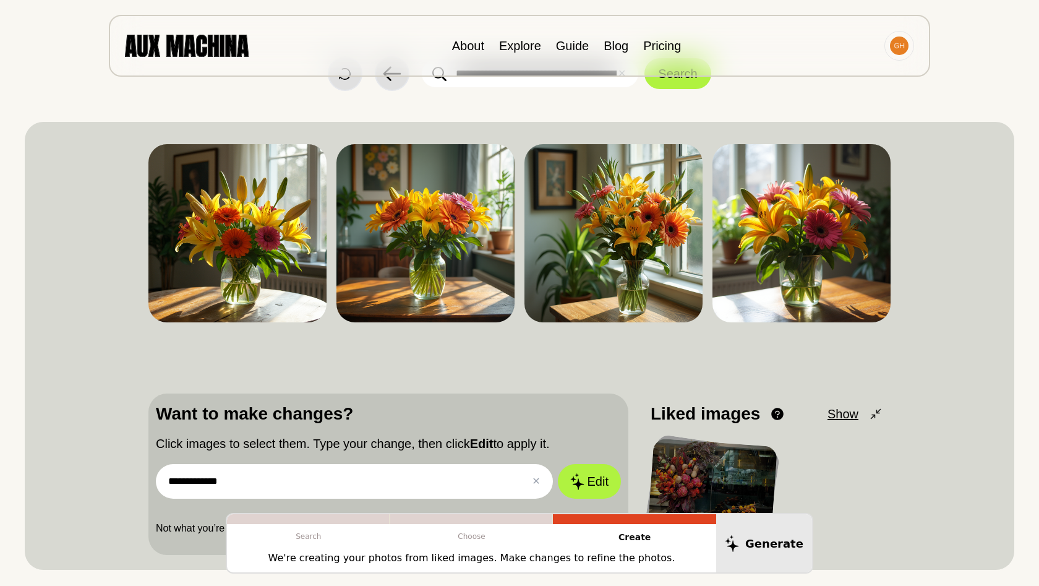
scroll to position [33, 0]
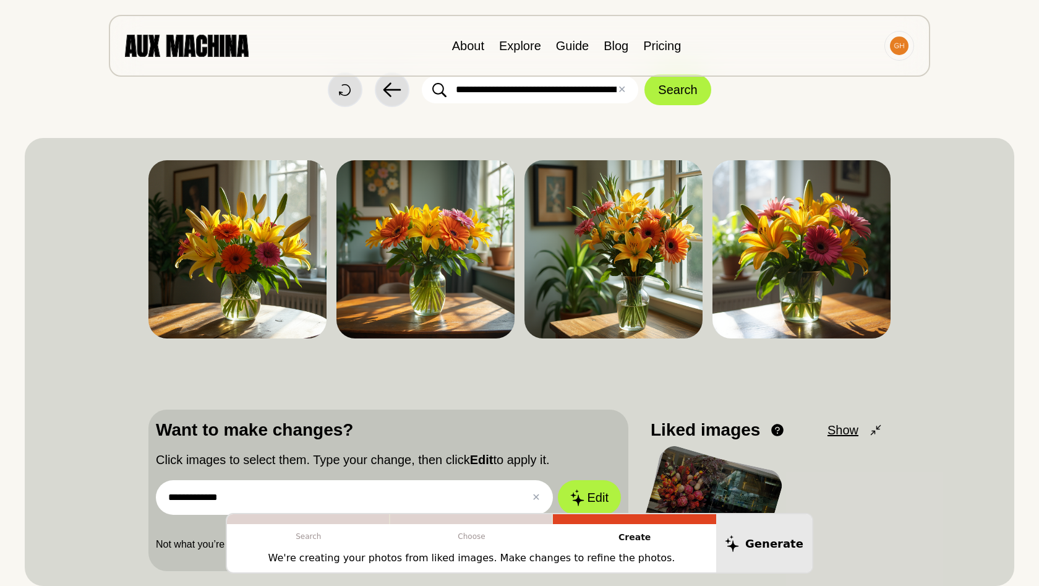
click at [409, 497] on input "**********" at bounding box center [354, 497] width 397 height 35
drag, startPoint x: 409, startPoint y: 492, endPoint x: 104, endPoint y: 378, distance: 325.8
click at [104, 378] on div "**********" at bounding box center [519, 361] width 989 height 448
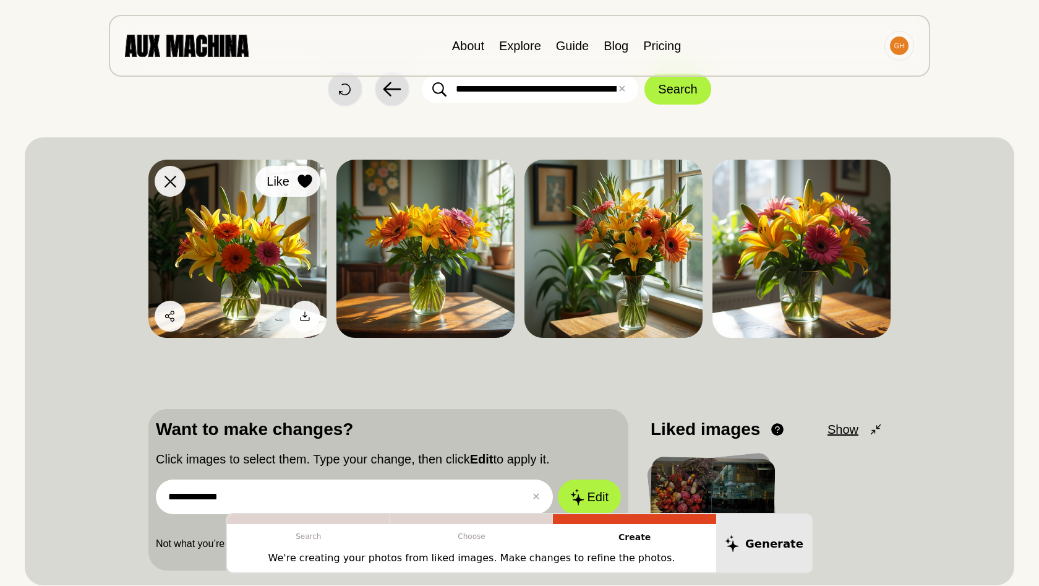
click at [304, 185] on icon at bounding box center [304, 181] width 14 height 14
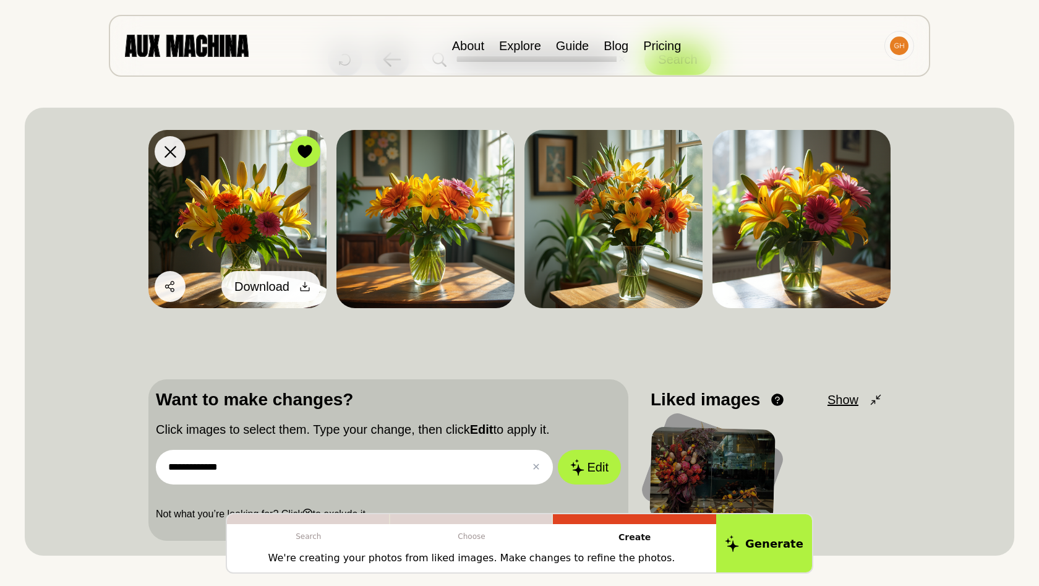
scroll to position [80, 0]
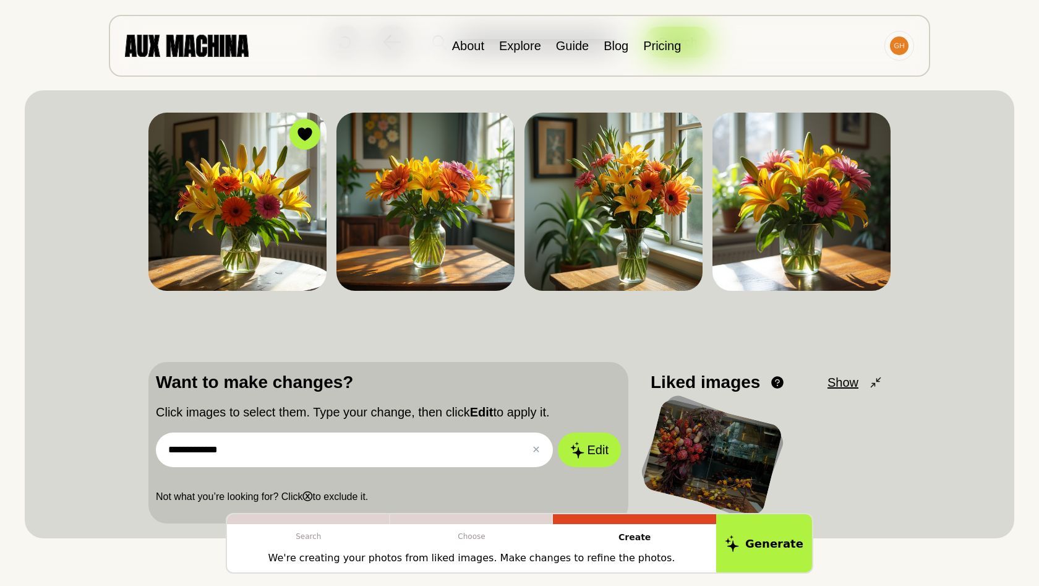
drag, startPoint x: 288, startPoint y: 446, endPoint x: 122, endPoint y: 419, distance: 168.6
click at [122, 419] on div "**********" at bounding box center [519, 314] width 989 height 448
type input "**********"
click at [598, 440] on button "Edit" at bounding box center [589, 450] width 67 height 36
